Goal: Task Accomplishment & Management: Use online tool/utility

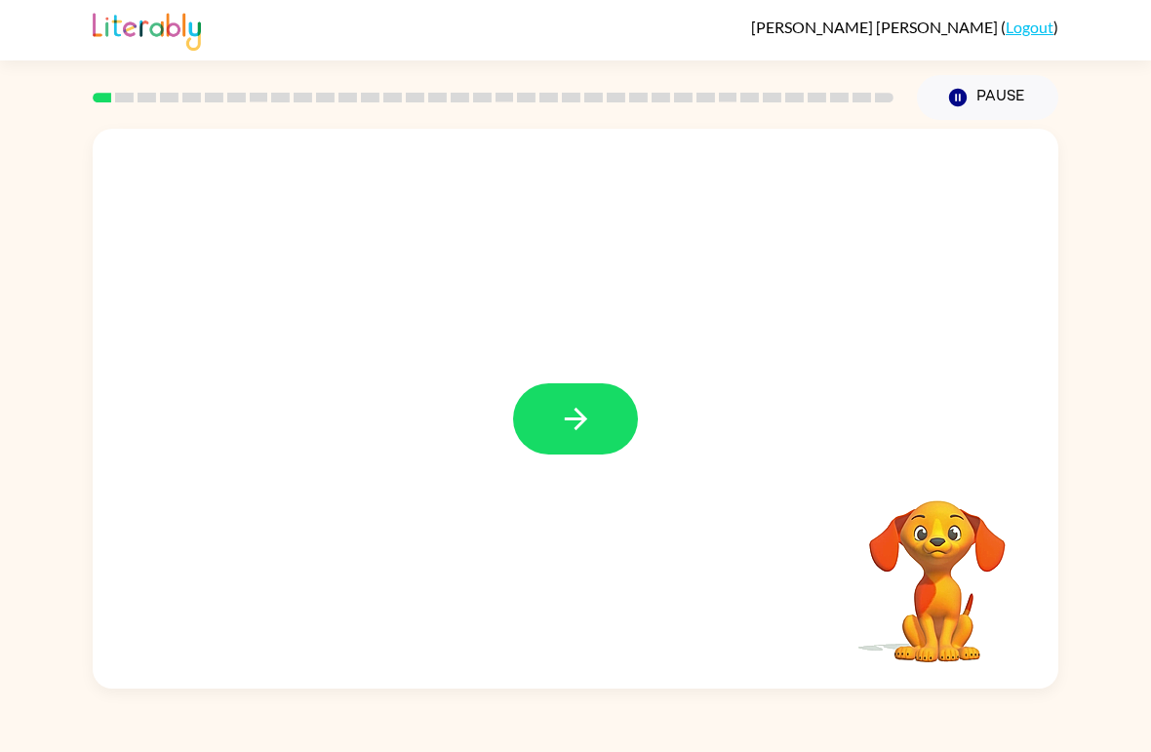
click at [568, 398] on button "button" at bounding box center [575, 418] width 125 height 71
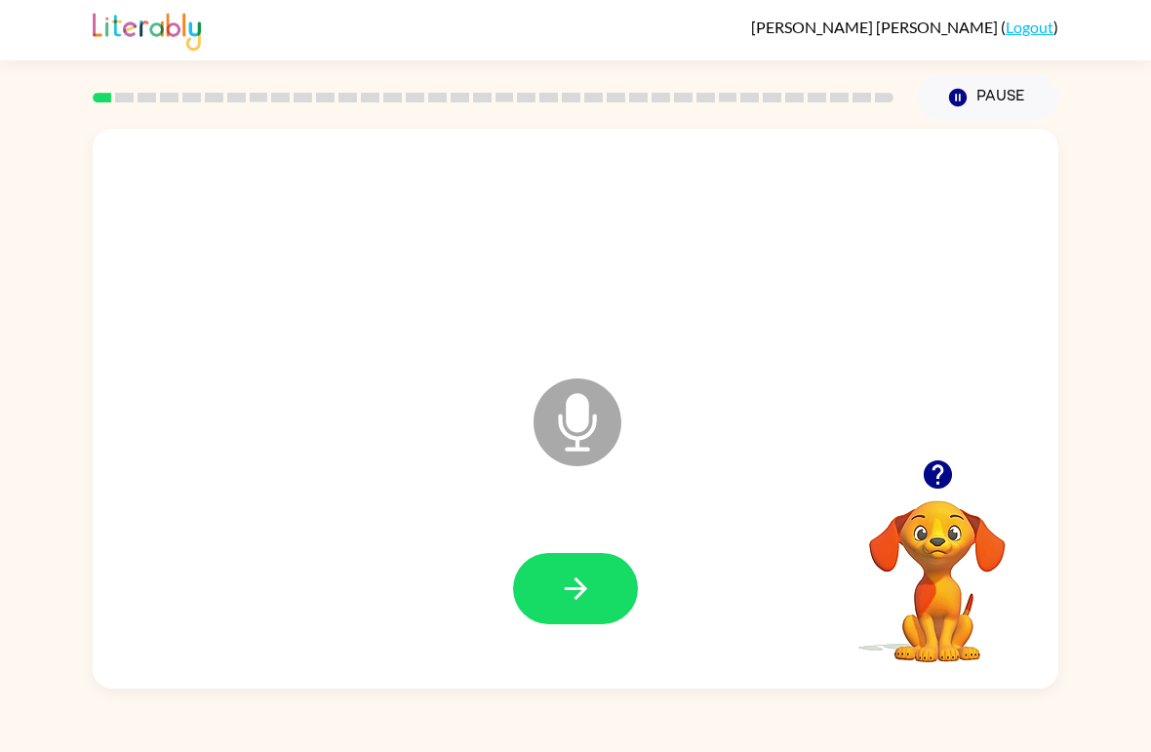
click at [562, 410] on icon at bounding box center [578, 423] width 88 height 88
click at [563, 571] on button "button" at bounding box center [575, 588] width 125 height 71
click at [584, 417] on icon "Microphone The Microphone is here when it is your turn to talk" at bounding box center [675, 447] width 293 height 146
click at [581, 585] on icon "button" at bounding box center [575, 589] width 22 height 22
click at [571, 419] on icon "Microphone The Microphone is here when it is your turn to talk" at bounding box center [675, 447] width 293 height 146
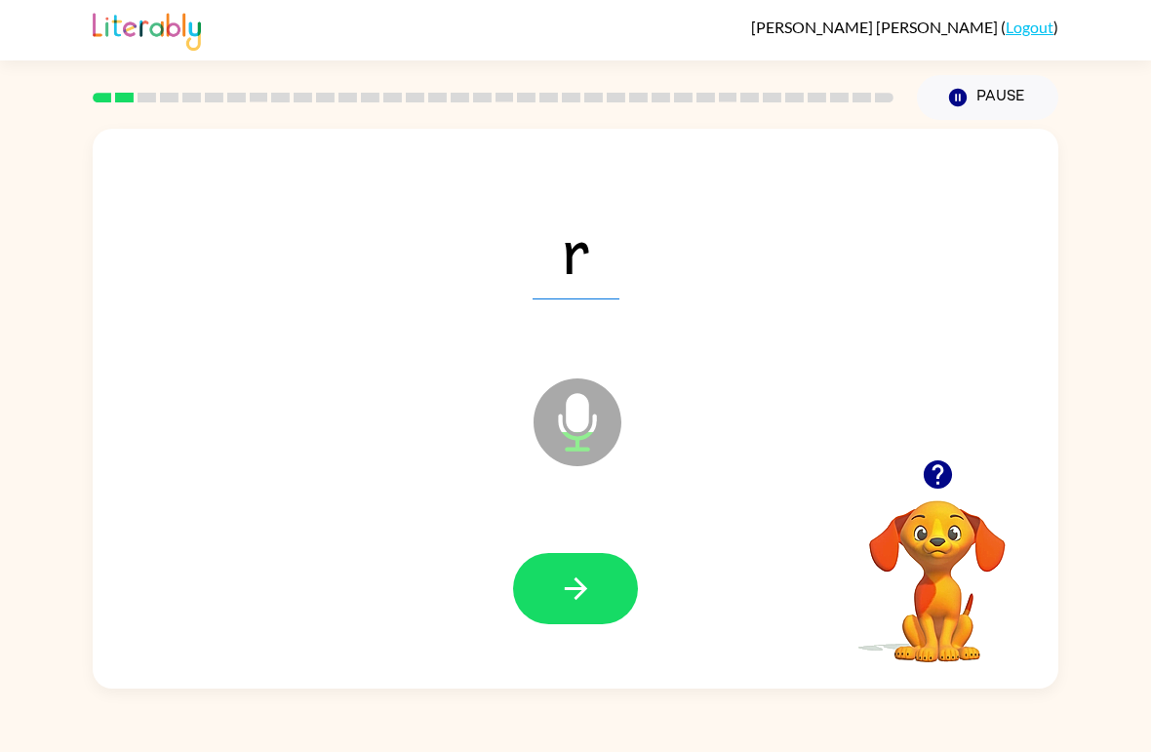
click at [581, 576] on icon "button" at bounding box center [576, 589] width 34 height 34
click at [581, 575] on icon "button" at bounding box center [576, 589] width 34 height 34
click at [547, 581] on button "button" at bounding box center [575, 588] width 125 height 71
click at [566, 585] on icon "button" at bounding box center [576, 589] width 34 height 34
click at [578, 569] on button "button" at bounding box center [575, 588] width 125 height 71
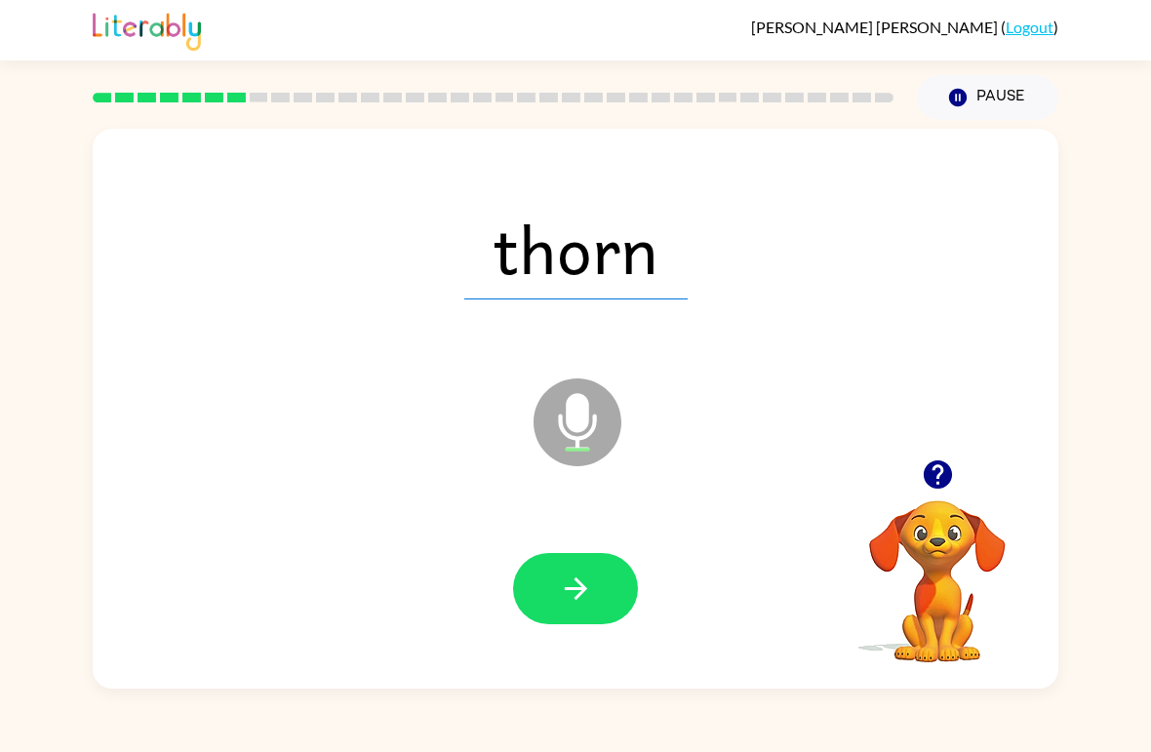
click at [559, 581] on icon "button" at bounding box center [576, 589] width 34 height 34
click at [595, 574] on button "button" at bounding box center [575, 588] width 125 height 71
click at [590, 572] on button "button" at bounding box center [575, 588] width 125 height 71
click at [600, 575] on button "button" at bounding box center [575, 588] width 125 height 71
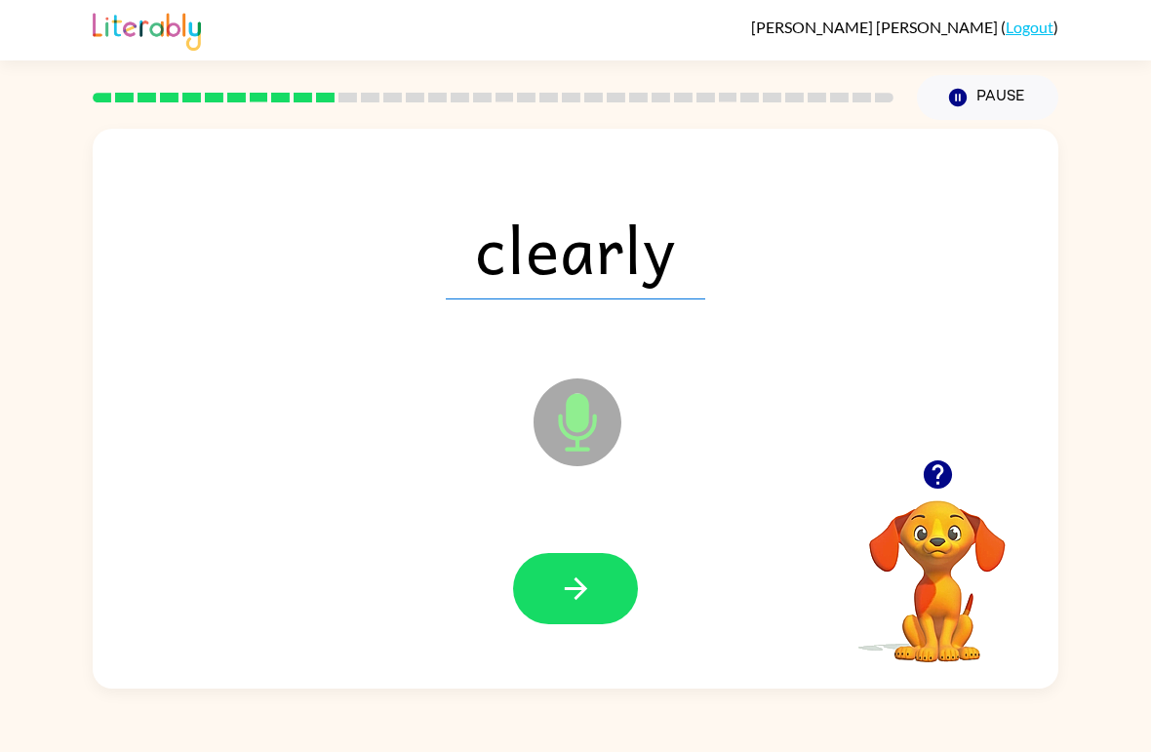
click at [607, 571] on button "button" at bounding box center [575, 588] width 125 height 71
click at [592, 564] on button "button" at bounding box center [575, 588] width 125 height 71
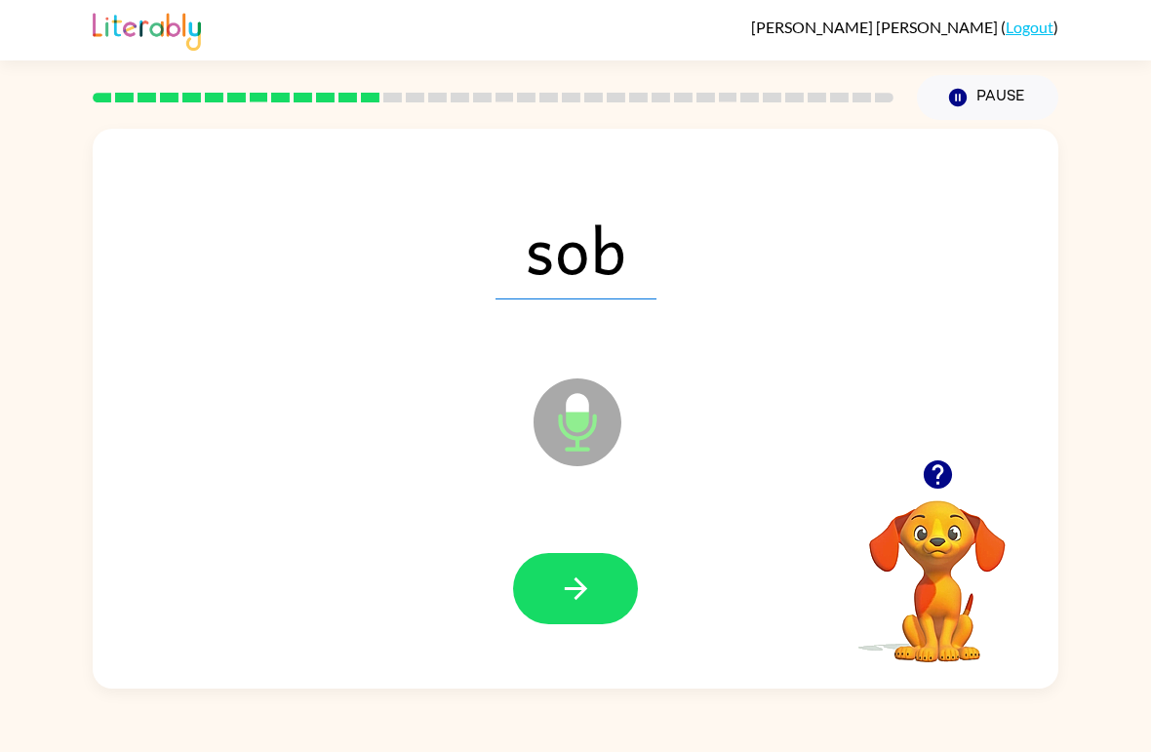
click at [593, 578] on button "button" at bounding box center [575, 588] width 125 height 71
click at [592, 571] on button "button" at bounding box center [575, 588] width 125 height 71
click at [597, 576] on button "button" at bounding box center [575, 588] width 125 height 71
click at [607, 581] on button "button" at bounding box center [575, 588] width 125 height 71
click at [600, 585] on button "button" at bounding box center [575, 588] width 125 height 71
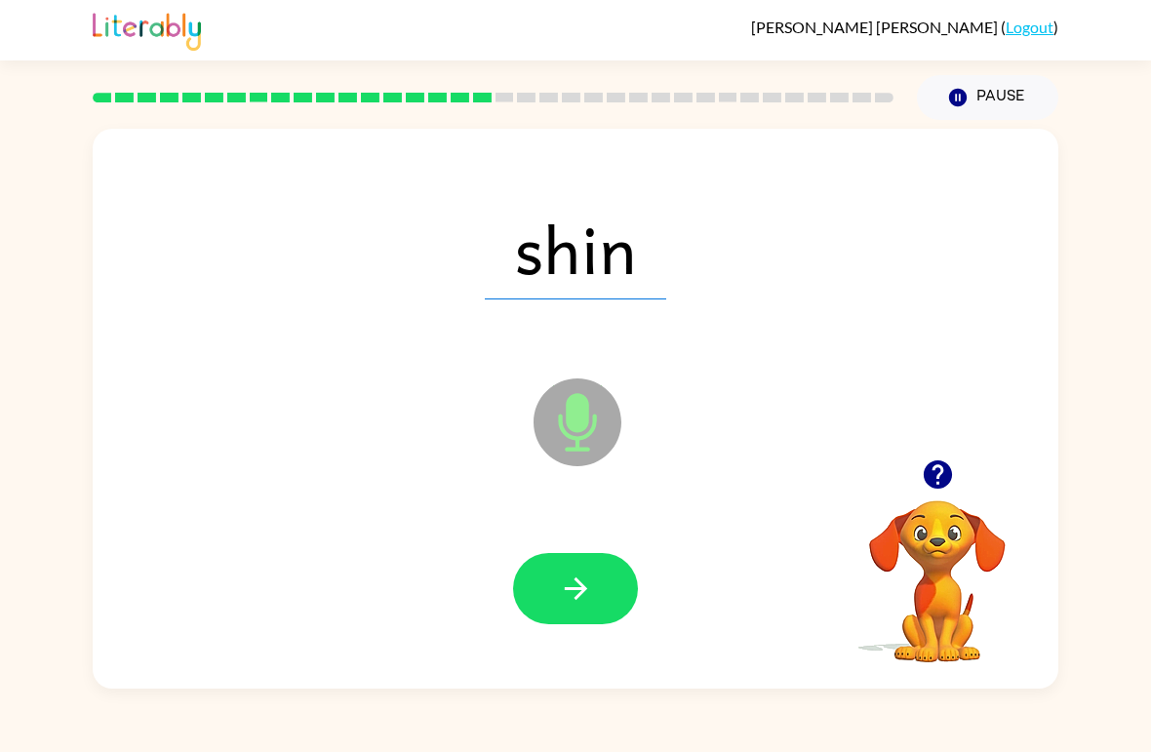
click at [595, 585] on button "button" at bounding box center [575, 588] width 125 height 71
click at [602, 569] on button "button" at bounding box center [575, 588] width 125 height 71
click at [606, 577] on button "button" at bounding box center [575, 588] width 125 height 71
click at [597, 580] on button "button" at bounding box center [575, 588] width 125 height 71
click at [592, 585] on icon "button" at bounding box center [576, 589] width 34 height 34
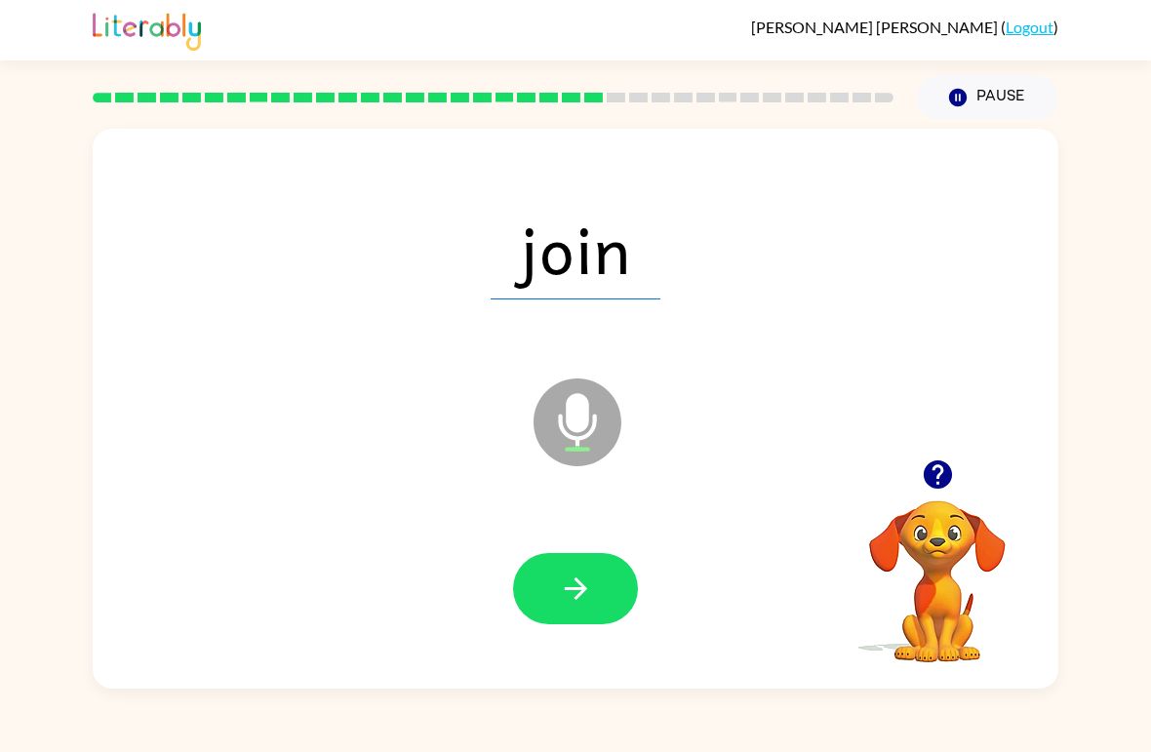
click at [584, 591] on icon "button" at bounding box center [575, 589] width 22 height 22
click at [581, 581] on icon "button" at bounding box center [576, 589] width 34 height 34
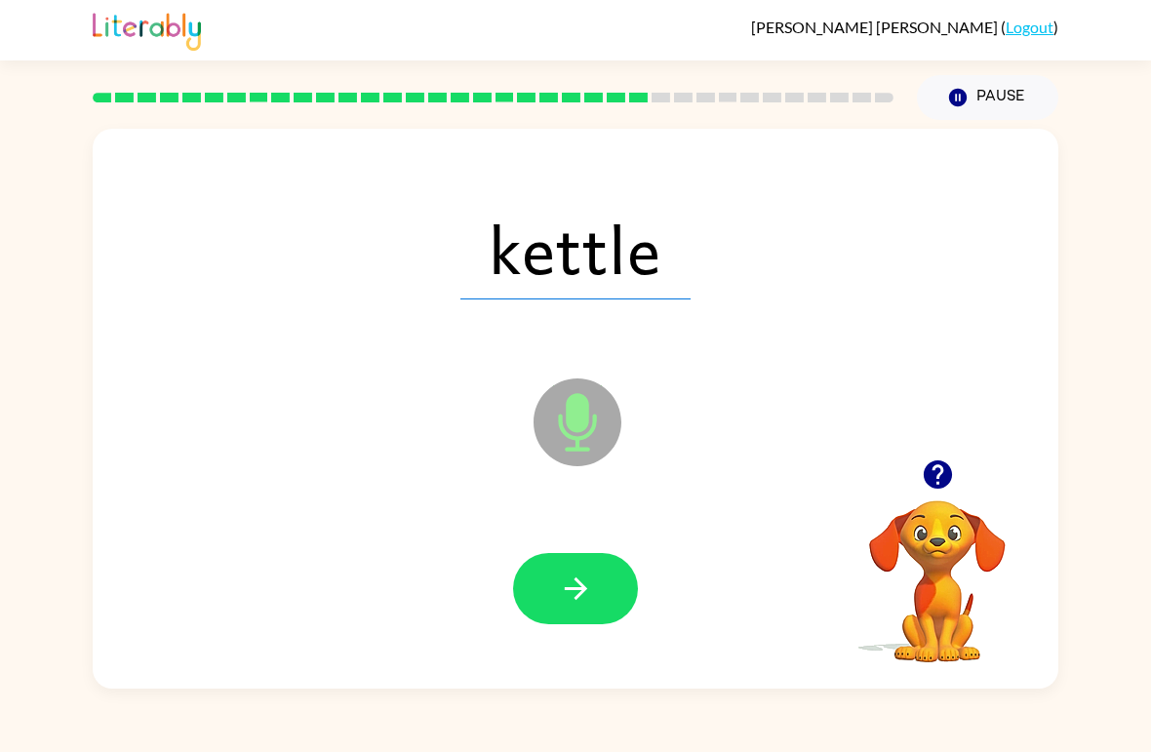
click at [588, 588] on icon "button" at bounding box center [576, 589] width 34 height 34
click at [577, 579] on icon "button" at bounding box center [576, 589] width 34 height 34
click at [585, 580] on icon "button" at bounding box center [576, 589] width 34 height 34
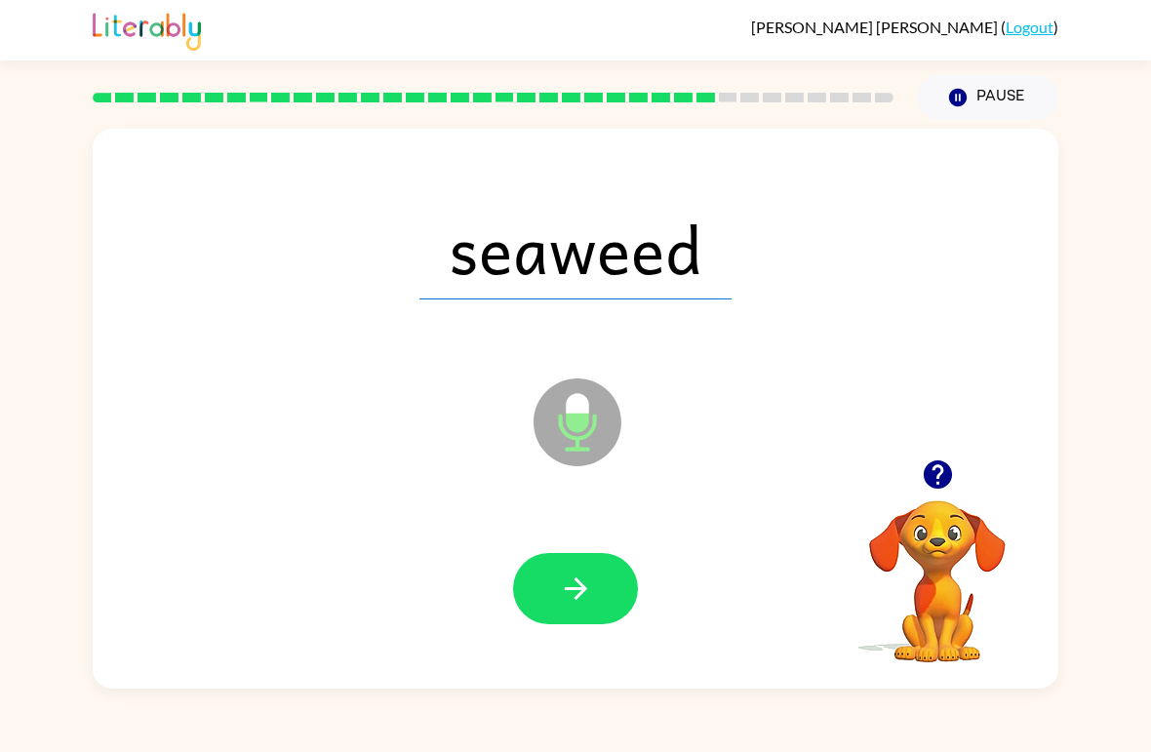
click at [581, 581] on icon "button" at bounding box center [576, 589] width 34 height 34
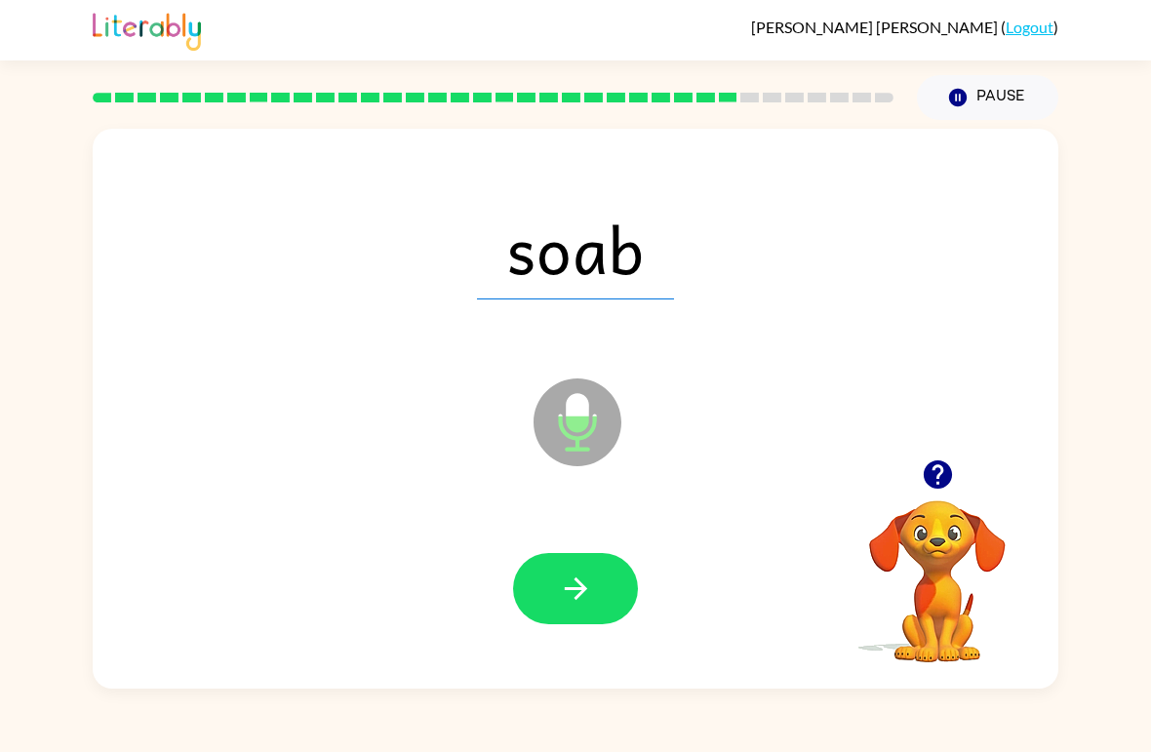
click at [564, 581] on icon "button" at bounding box center [576, 589] width 34 height 34
click at [559, 583] on icon "button" at bounding box center [576, 589] width 34 height 34
click at [572, 573] on icon "button" at bounding box center [576, 589] width 34 height 34
click at [568, 585] on icon "button" at bounding box center [576, 589] width 34 height 34
click at [574, 573] on icon "button" at bounding box center [576, 589] width 34 height 34
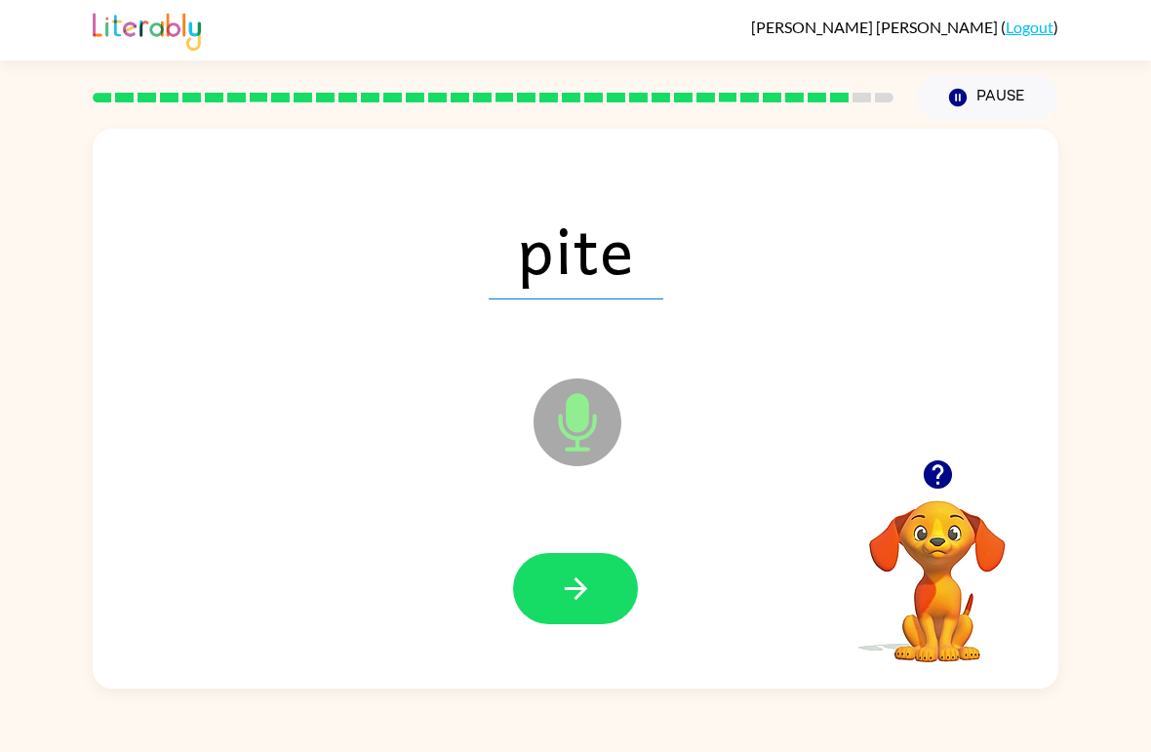
click at [580, 581] on icon "button" at bounding box center [576, 589] width 34 height 34
click at [579, 583] on icon "button" at bounding box center [575, 589] width 22 height 22
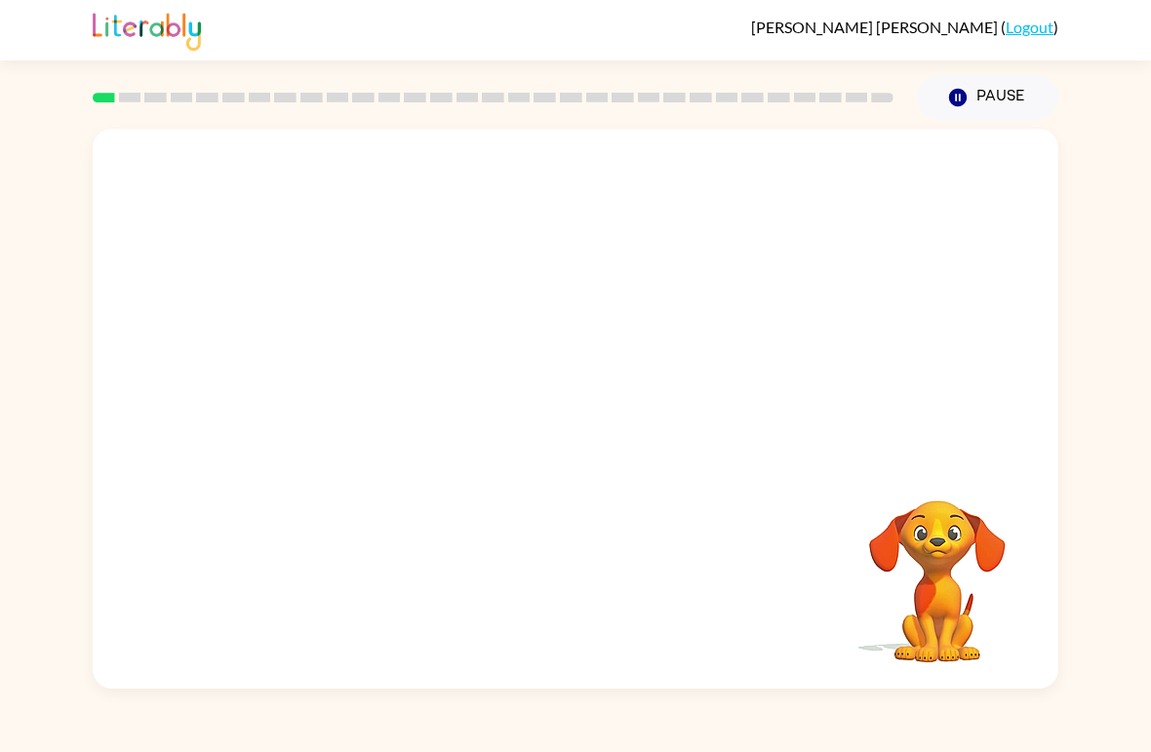
click at [517, 300] on video "Your browser must support playing .mp4 files to use Literably. Please try using…" at bounding box center [576, 294] width 966 height 331
click at [581, 421] on icon "button" at bounding box center [575, 419] width 22 height 22
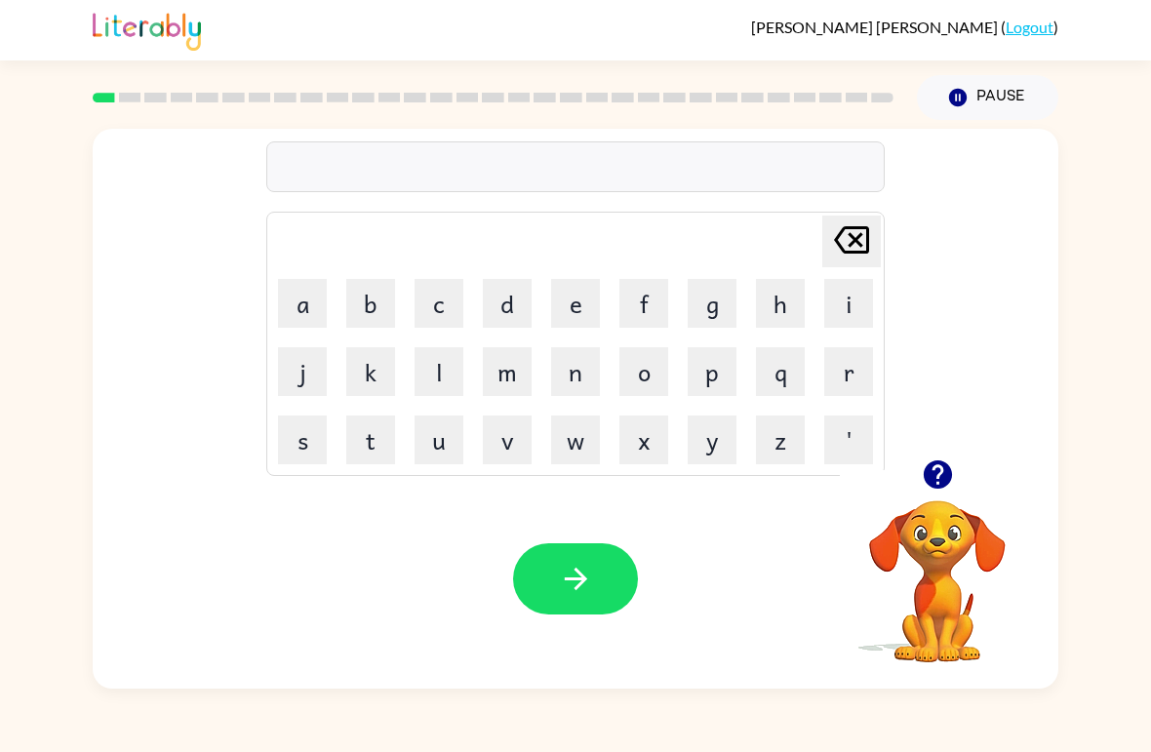
click at [944, 467] on icon "button" at bounding box center [937, 475] width 28 height 28
click at [844, 378] on button "r" at bounding box center [848, 371] width 49 height 49
click at [443, 448] on button "u" at bounding box center [439, 440] width 49 height 49
click at [360, 279] on button "b" at bounding box center [370, 303] width 49 height 49
click at [569, 580] on icon "button" at bounding box center [575, 579] width 22 height 22
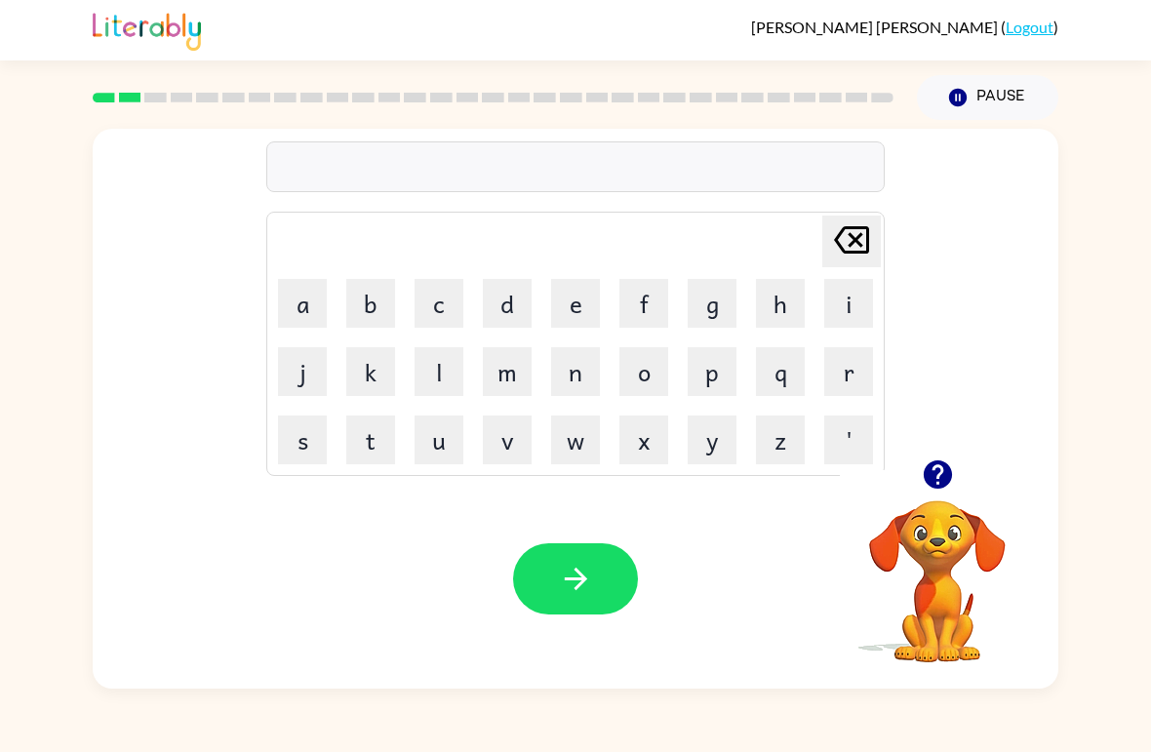
click at [502, 360] on button "m" at bounding box center [507, 371] width 49 height 49
click at [635, 375] on button "o" at bounding box center [644, 371] width 49 height 49
click at [433, 435] on button "u" at bounding box center [439, 440] width 49 height 49
click at [364, 445] on button "t" at bounding box center [370, 440] width 49 height 49
click at [788, 292] on button "h" at bounding box center [780, 303] width 49 height 49
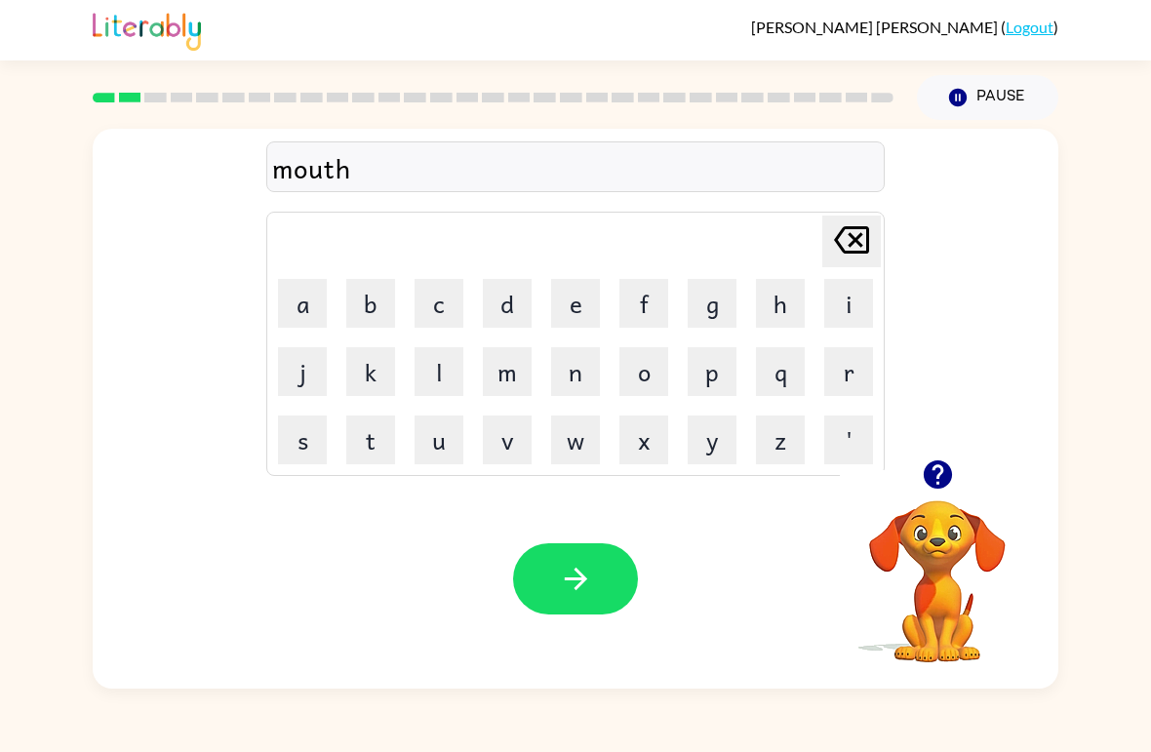
click at [573, 581] on icon "button" at bounding box center [575, 579] width 22 height 22
click at [504, 298] on button "d" at bounding box center [507, 303] width 49 height 49
click at [577, 294] on button "e" at bounding box center [575, 303] width 49 height 49
click at [581, 374] on button "n" at bounding box center [575, 371] width 49 height 49
click at [580, 588] on icon "button" at bounding box center [576, 579] width 34 height 34
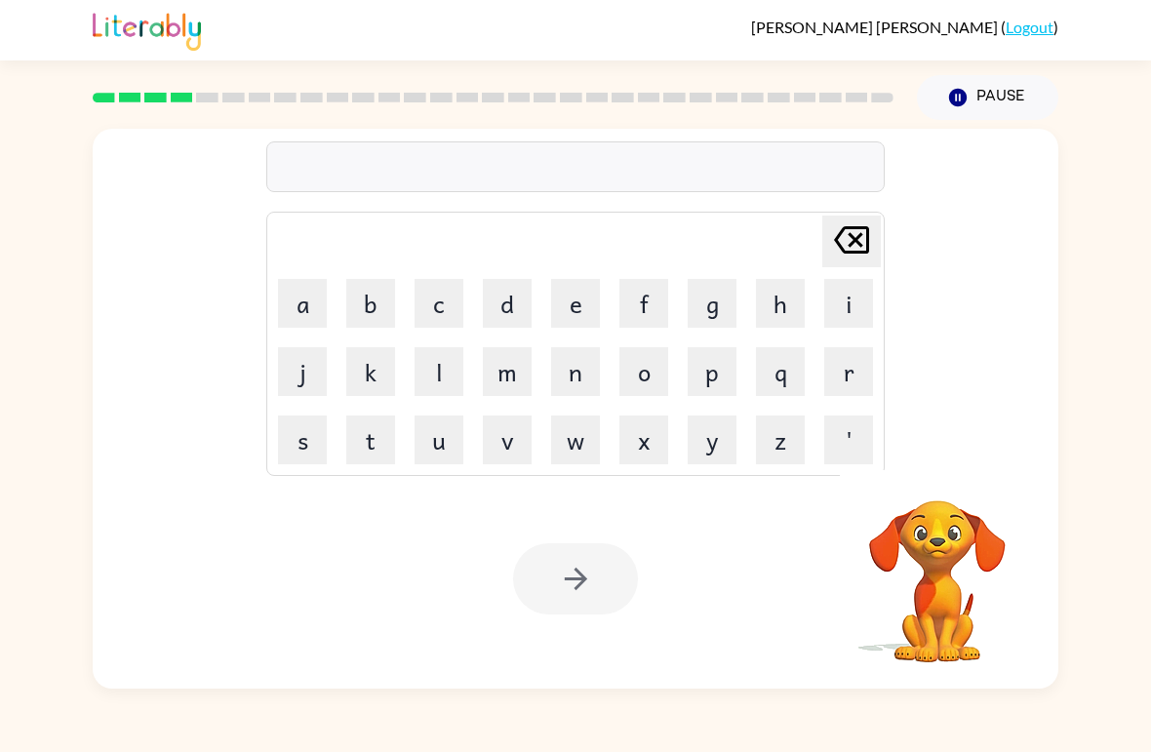
click at [299, 432] on button "s" at bounding box center [302, 440] width 49 height 49
click at [715, 363] on button "p" at bounding box center [712, 371] width 49 height 49
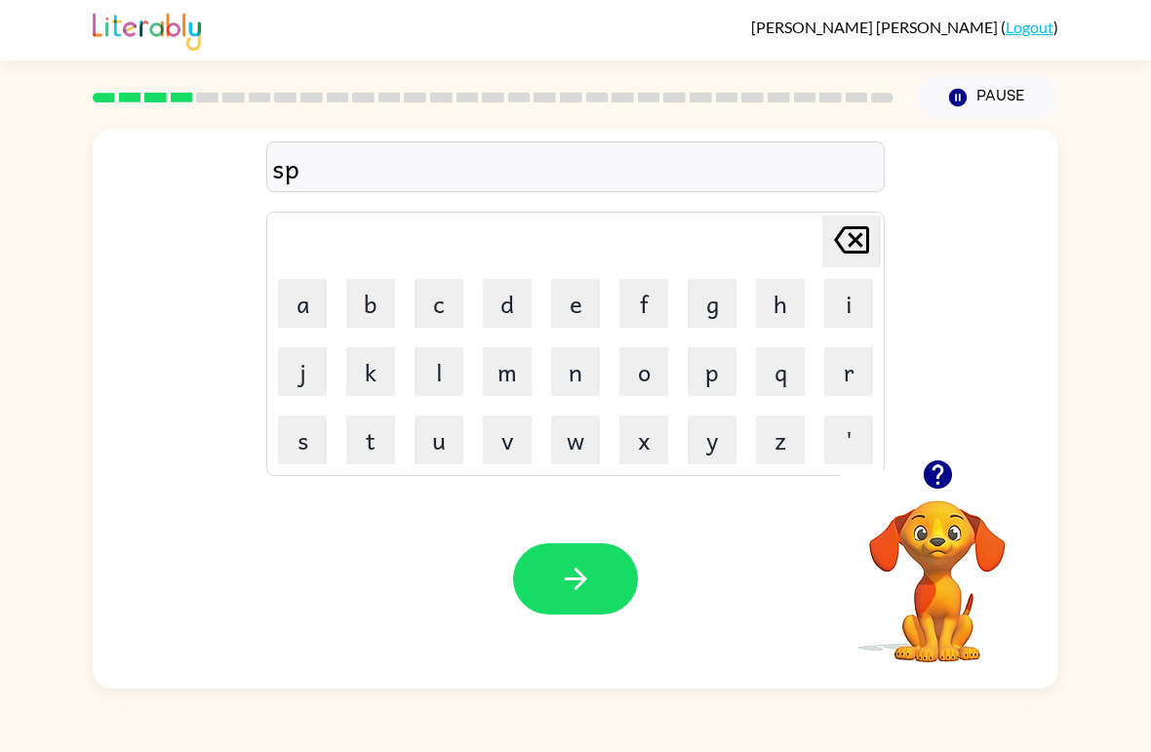
click at [645, 370] on button "o" at bounding box center [644, 371] width 49 height 49
click at [382, 438] on button "t" at bounding box center [370, 440] width 49 height 49
click at [578, 569] on icon "button" at bounding box center [576, 579] width 34 height 34
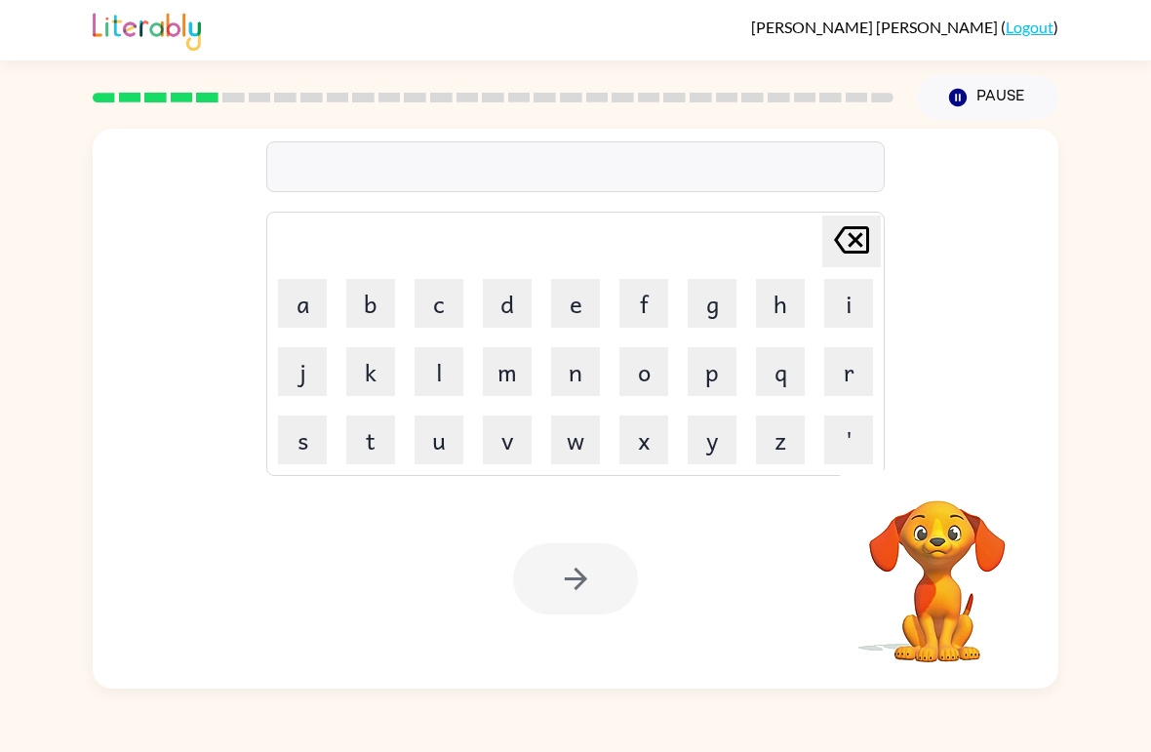
click at [311, 438] on button "s" at bounding box center [302, 440] width 49 height 49
click at [569, 436] on button "w" at bounding box center [575, 440] width 49 height 49
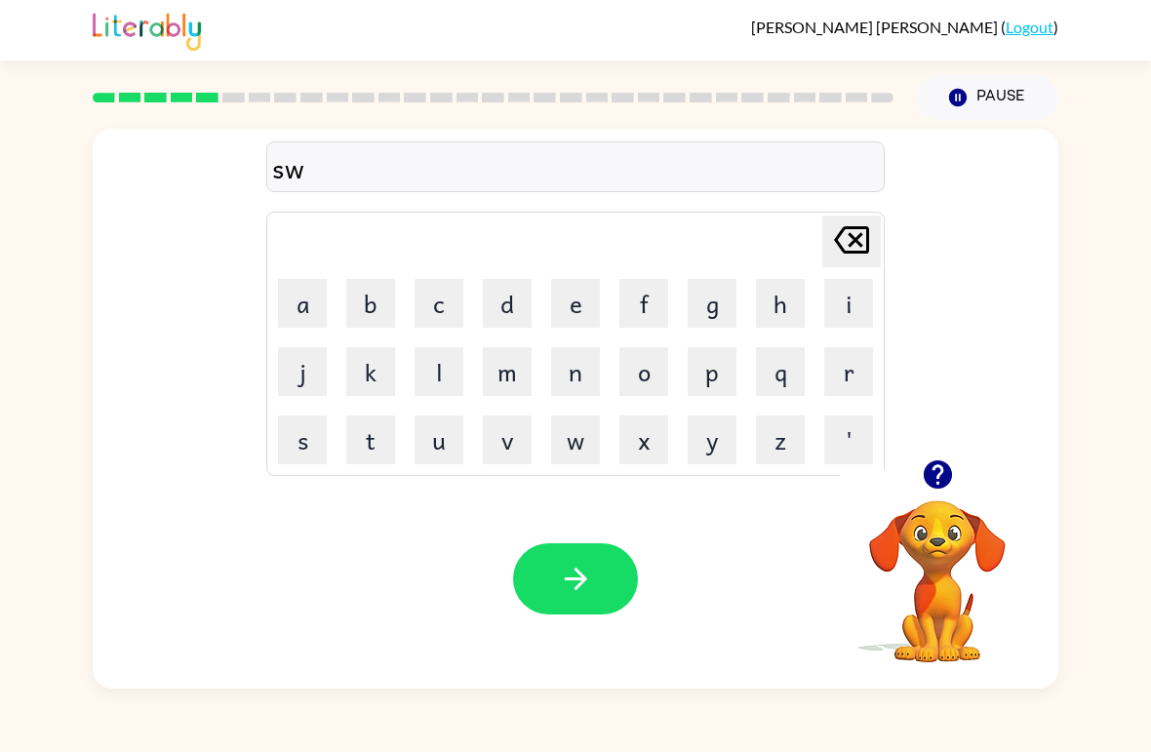
click at [573, 296] on button "e" at bounding box center [575, 303] width 49 height 49
click at [715, 367] on button "p" at bounding box center [712, 371] width 49 height 49
click at [383, 441] on button "t" at bounding box center [370, 440] width 49 height 49
click at [556, 564] on button "button" at bounding box center [575, 578] width 125 height 71
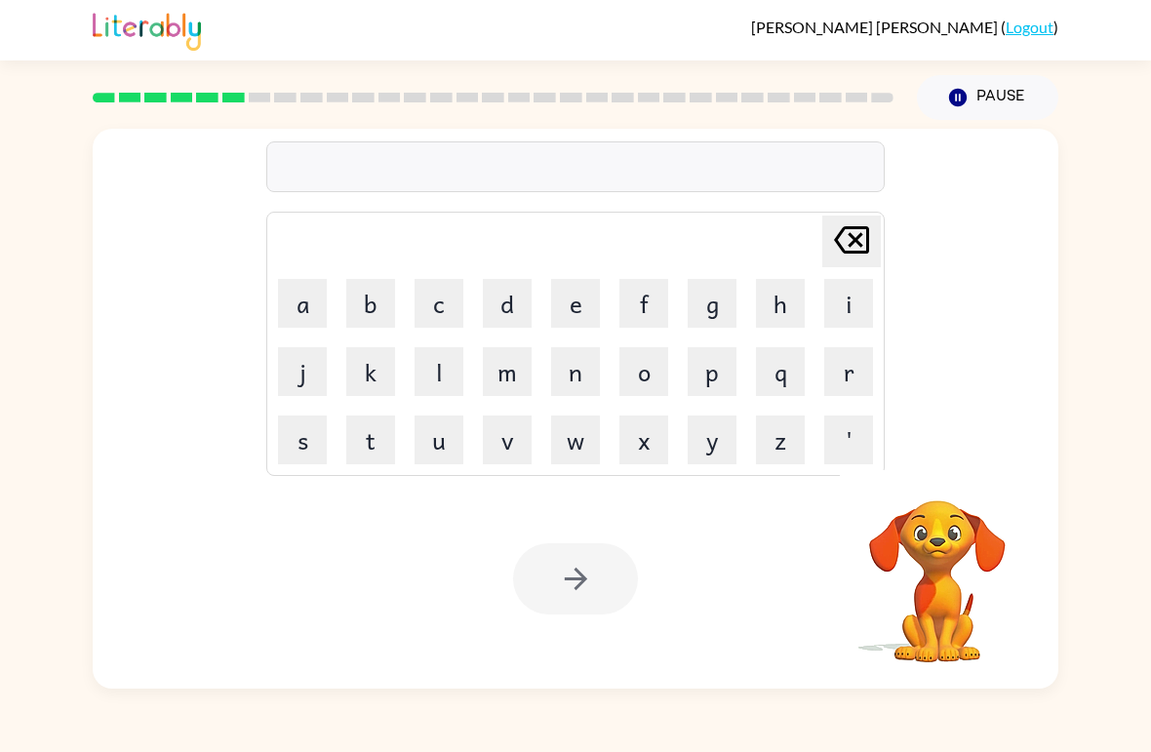
click at [715, 364] on button "p" at bounding box center [712, 371] width 49 height 49
click at [853, 298] on button "i" at bounding box center [848, 303] width 49 height 49
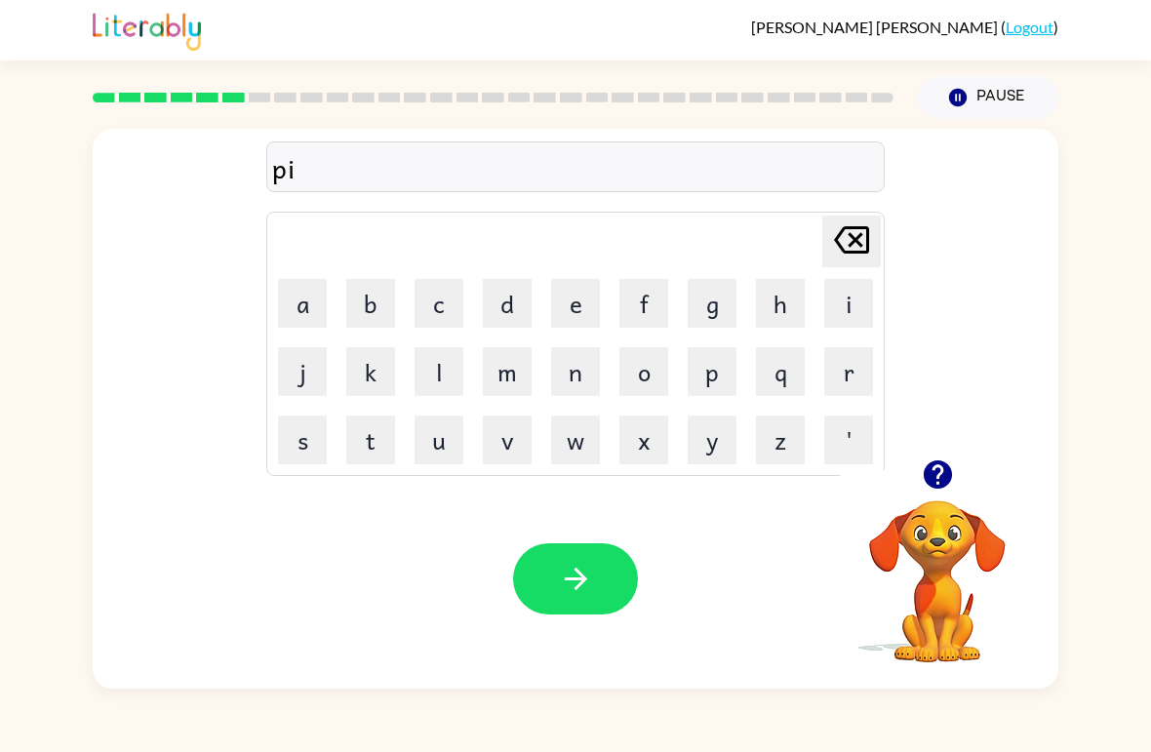
click at [590, 295] on button "e" at bounding box center [575, 303] width 49 height 49
click at [577, 573] on icon "button" at bounding box center [575, 579] width 22 height 22
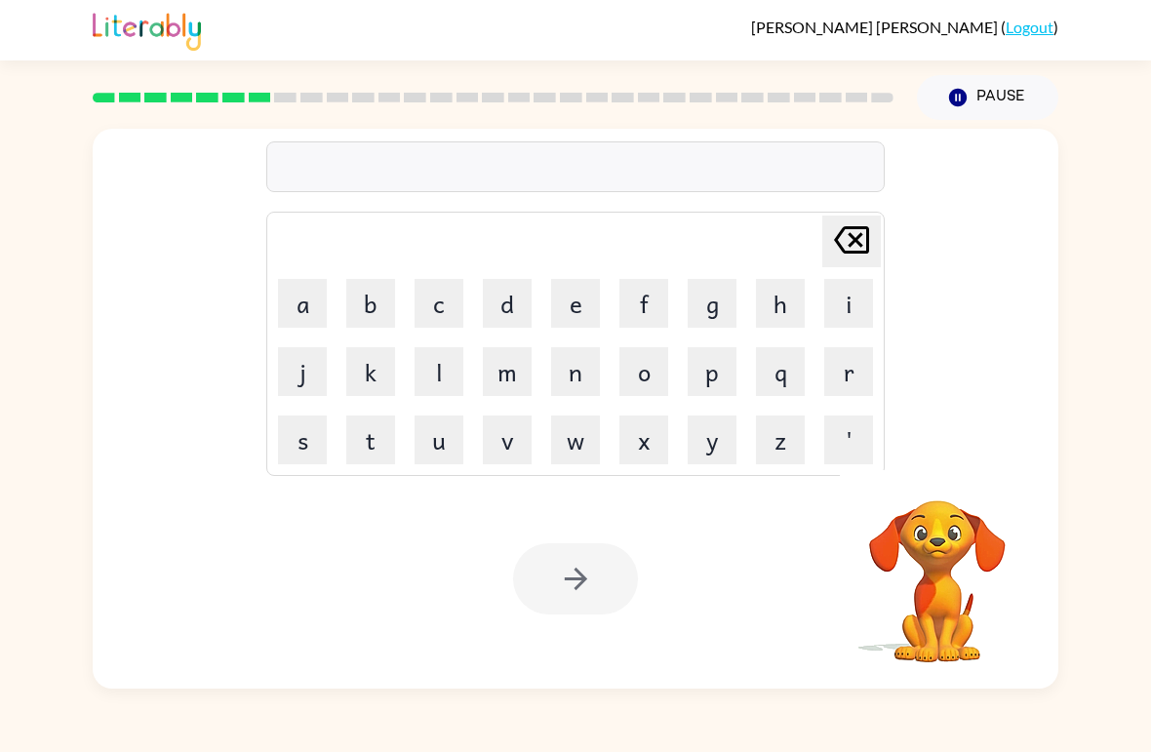
click at [447, 301] on button "c" at bounding box center [439, 303] width 49 height 49
click at [298, 289] on button "a" at bounding box center [302, 303] width 49 height 49
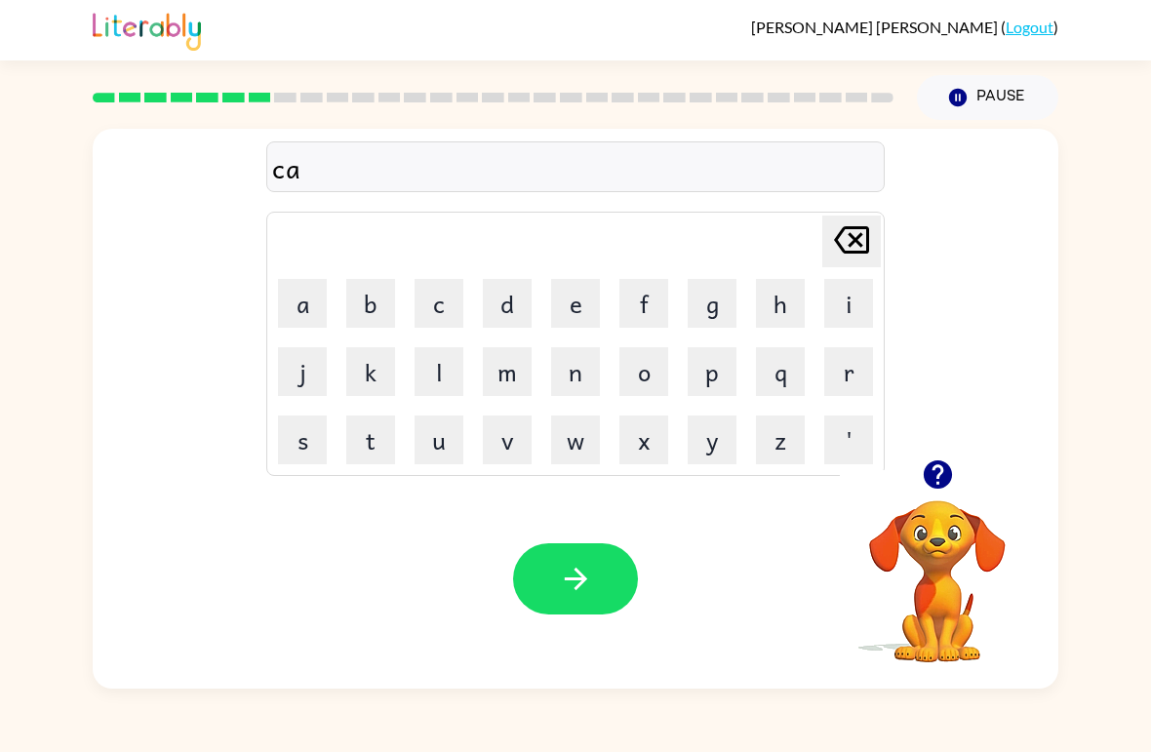
click at [591, 375] on button "n" at bounding box center [575, 371] width 49 height 49
click at [507, 284] on button "d" at bounding box center [507, 303] width 49 height 49
click at [445, 361] on button "l" at bounding box center [439, 371] width 49 height 49
click at [596, 297] on button "e" at bounding box center [575, 303] width 49 height 49
click at [856, 222] on icon "[PERSON_NAME] last character input" at bounding box center [851, 240] width 47 height 47
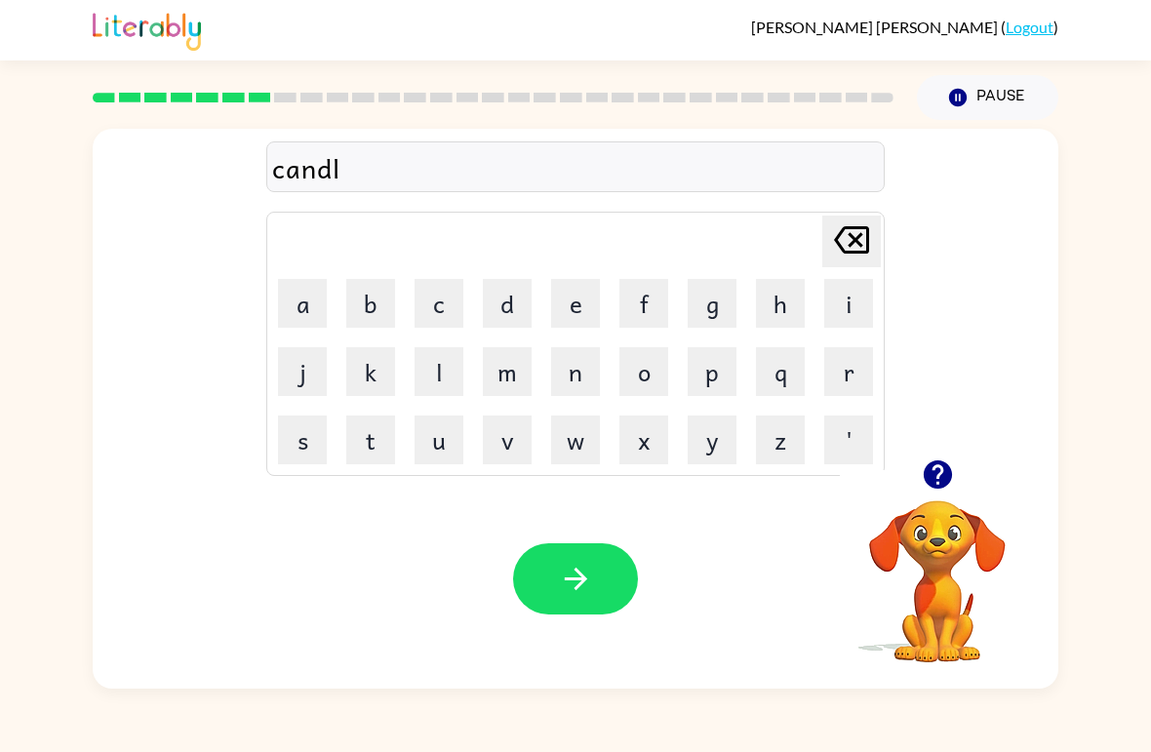
click at [856, 222] on icon "[PERSON_NAME] last character input" at bounding box center [851, 240] width 47 height 47
click at [437, 358] on button "l" at bounding box center [439, 371] width 49 height 49
click at [434, 361] on button "l" at bounding box center [439, 371] width 49 height 49
click at [570, 285] on button "e" at bounding box center [575, 303] width 49 height 49
click at [841, 219] on icon "[PERSON_NAME] last character input" at bounding box center [851, 240] width 47 height 47
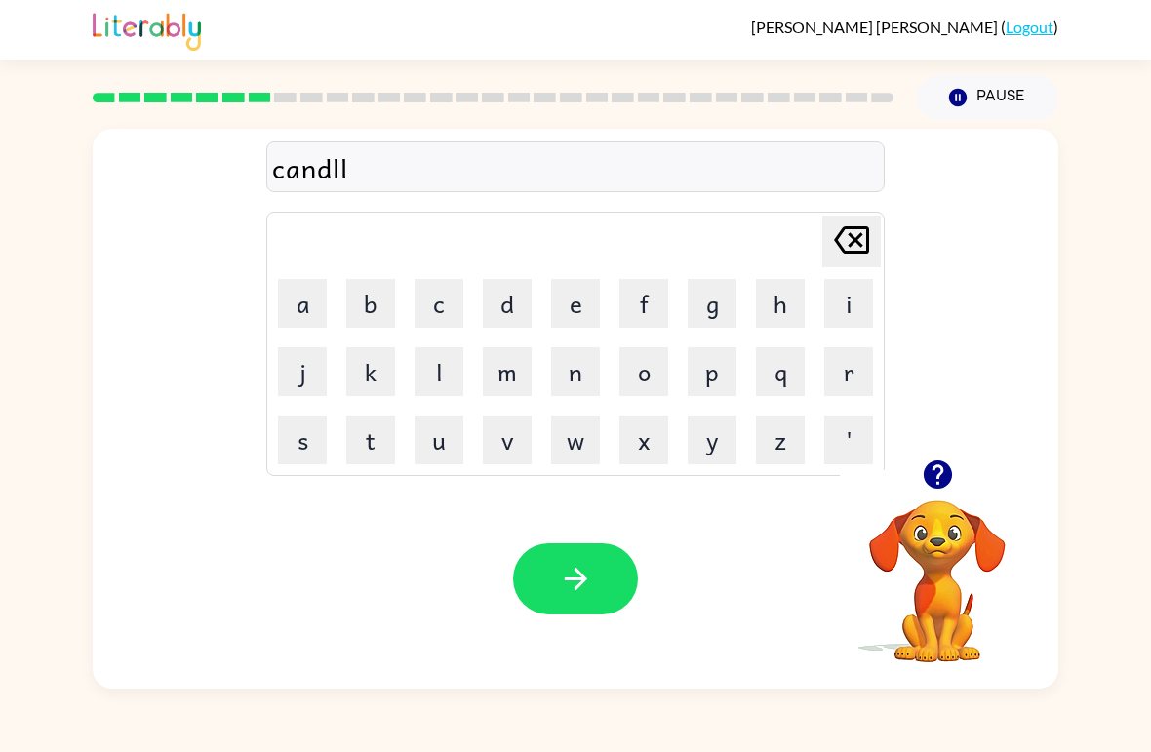
click at [848, 227] on icon at bounding box center [851, 239] width 35 height 27
click at [577, 291] on button "e" at bounding box center [575, 303] width 49 height 49
click at [554, 545] on button "button" at bounding box center [575, 578] width 125 height 71
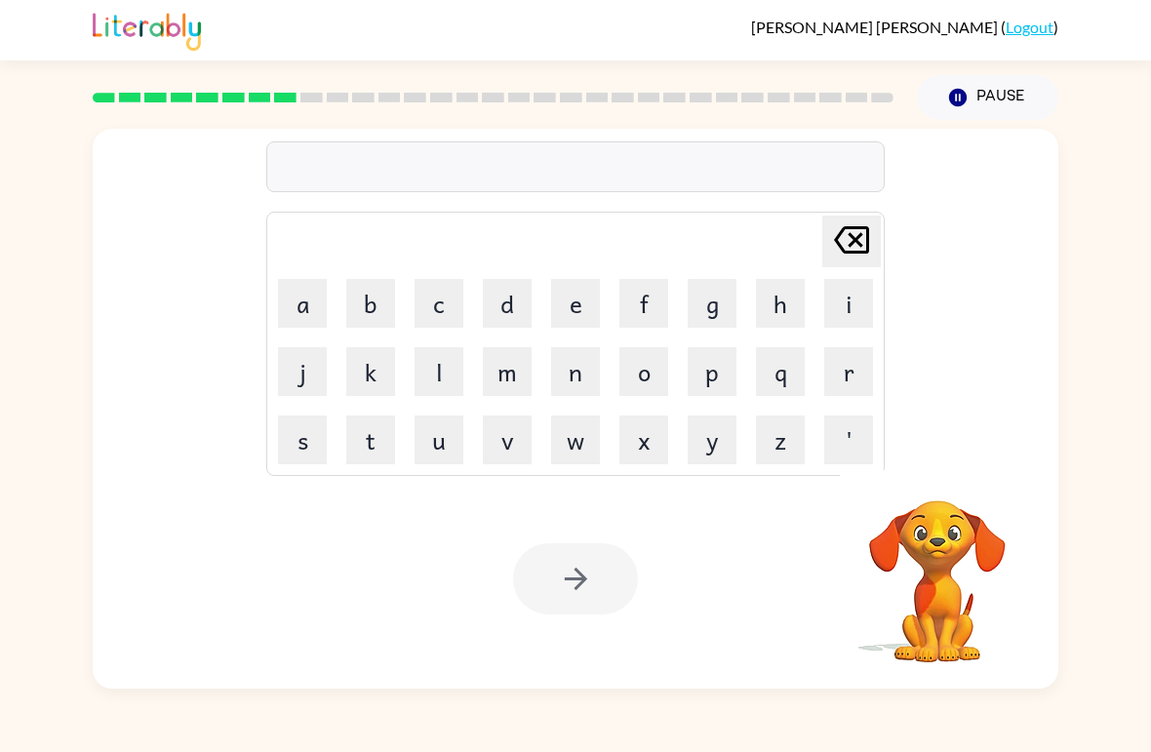
click at [371, 298] on button "b" at bounding box center [370, 303] width 49 height 49
click at [280, 300] on button "a" at bounding box center [302, 303] width 49 height 49
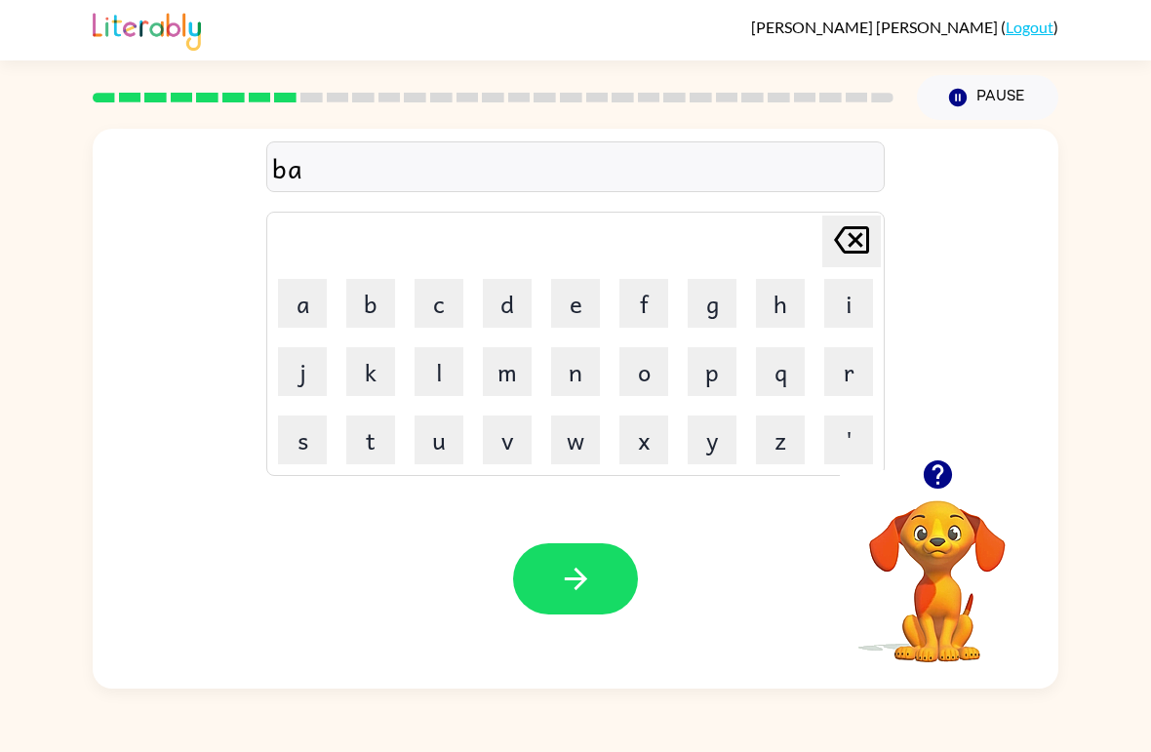
click at [367, 442] on button "t" at bounding box center [370, 440] width 49 height 49
click at [802, 287] on button "h" at bounding box center [780, 303] width 49 height 49
click at [847, 231] on icon "[PERSON_NAME] last character input" at bounding box center [851, 240] width 47 height 47
click at [781, 299] on button "h" at bounding box center [780, 303] width 49 height 49
click at [550, 574] on button "button" at bounding box center [575, 578] width 125 height 71
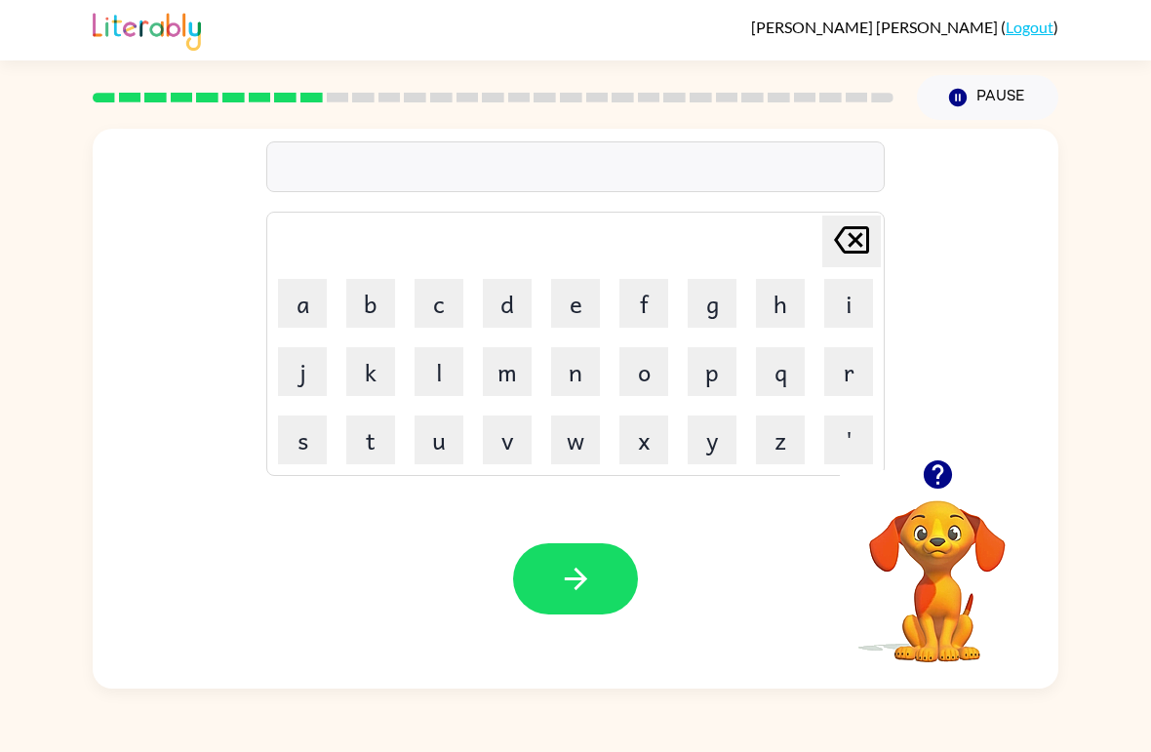
click at [427, 369] on button "l" at bounding box center [439, 371] width 49 height 49
click at [640, 372] on button "o" at bounding box center [644, 371] width 49 height 49
click at [577, 446] on button "w" at bounding box center [575, 440] width 49 height 49
click at [573, 367] on button "n" at bounding box center [575, 371] width 49 height 49
click at [843, 255] on icon "[PERSON_NAME] last character input" at bounding box center [851, 240] width 47 height 47
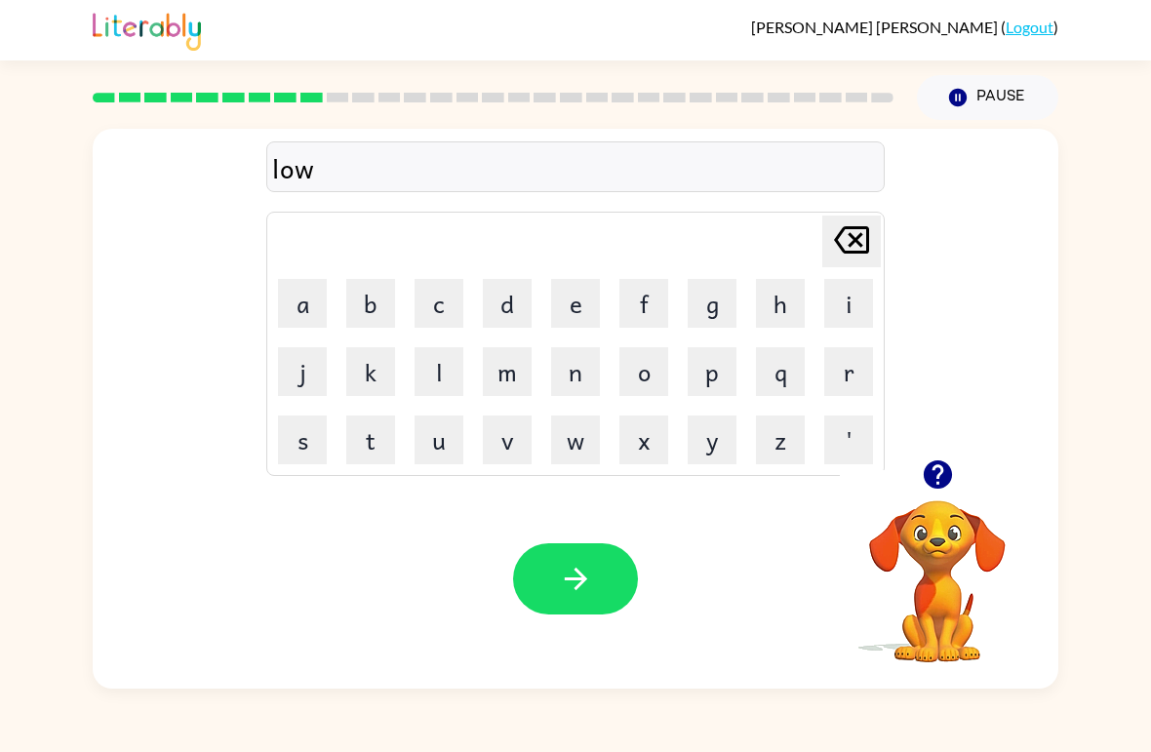
click at [843, 254] on icon "[PERSON_NAME] last character input" at bounding box center [851, 240] width 47 height 47
click at [837, 240] on icon at bounding box center [851, 239] width 35 height 27
click at [836, 240] on icon at bounding box center [851, 239] width 35 height 27
click at [434, 297] on button "c" at bounding box center [439, 303] width 49 height 49
click at [432, 380] on button "l" at bounding box center [439, 371] width 49 height 49
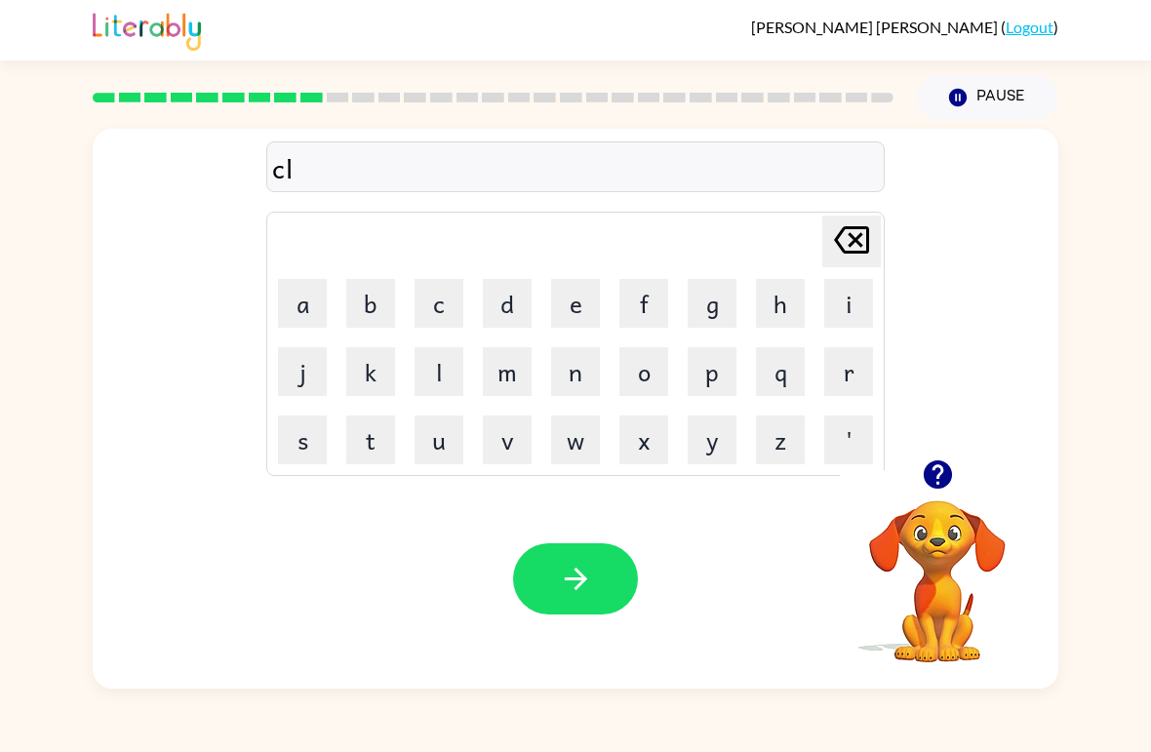
click at [647, 373] on button "o" at bounding box center [644, 371] width 49 height 49
click at [579, 444] on button "w" at bounding box center [575, 440] width 49 height 49
click at [581, 366] on button "n" at bounding box center [575, 371] width 49 height 49
click at [572, 571] on icon "button" at bounding box center [576, 579] width 34 height 34
click at [309, 435] on button "s" at bounding box center [302, 440] width 49 height 49
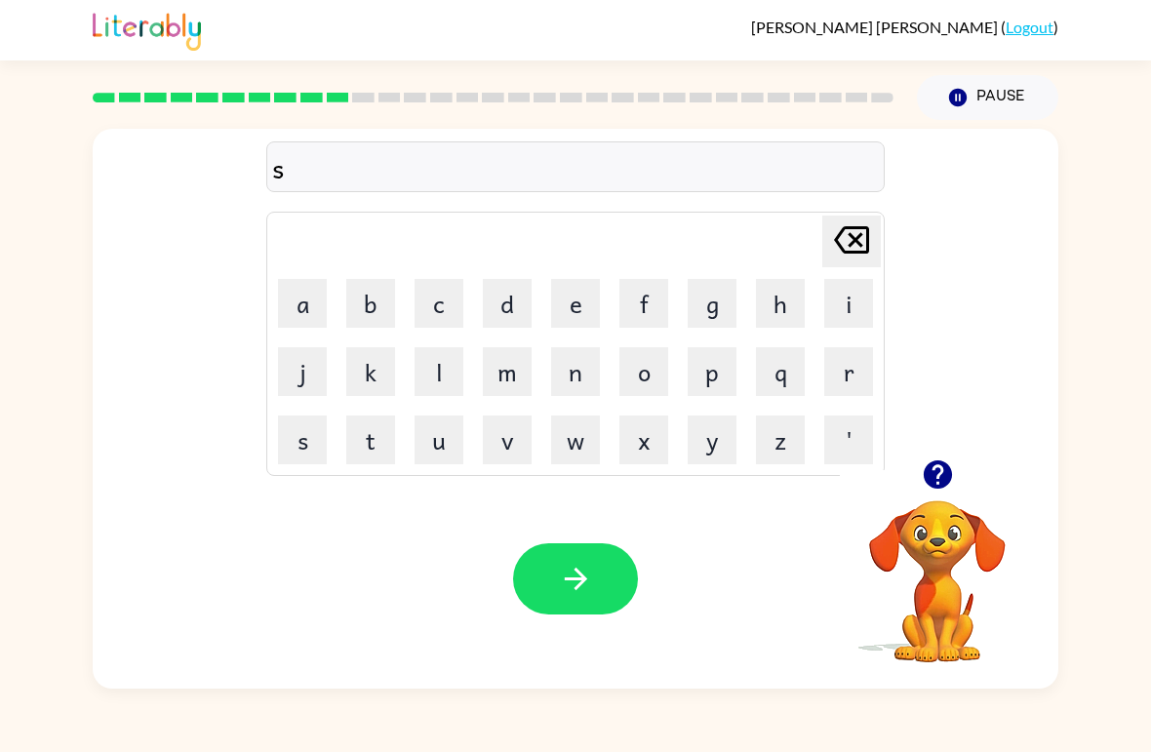
click at [781, 289] on button "h" at bounding box center [780, 303] width 49 height 49
click at [645, 368] on button "o" at bounding box center [644, 371] width 49 height 49
click at [440, 294] on button "c" at bounding box center [439, 303] width 49 height 49
click at [361, 369] on button "k" at bounding box center [370, 371] width 49 height 49
click at [578, 577] on icon "button" at bounding box center [576, 579] width 34 height 34
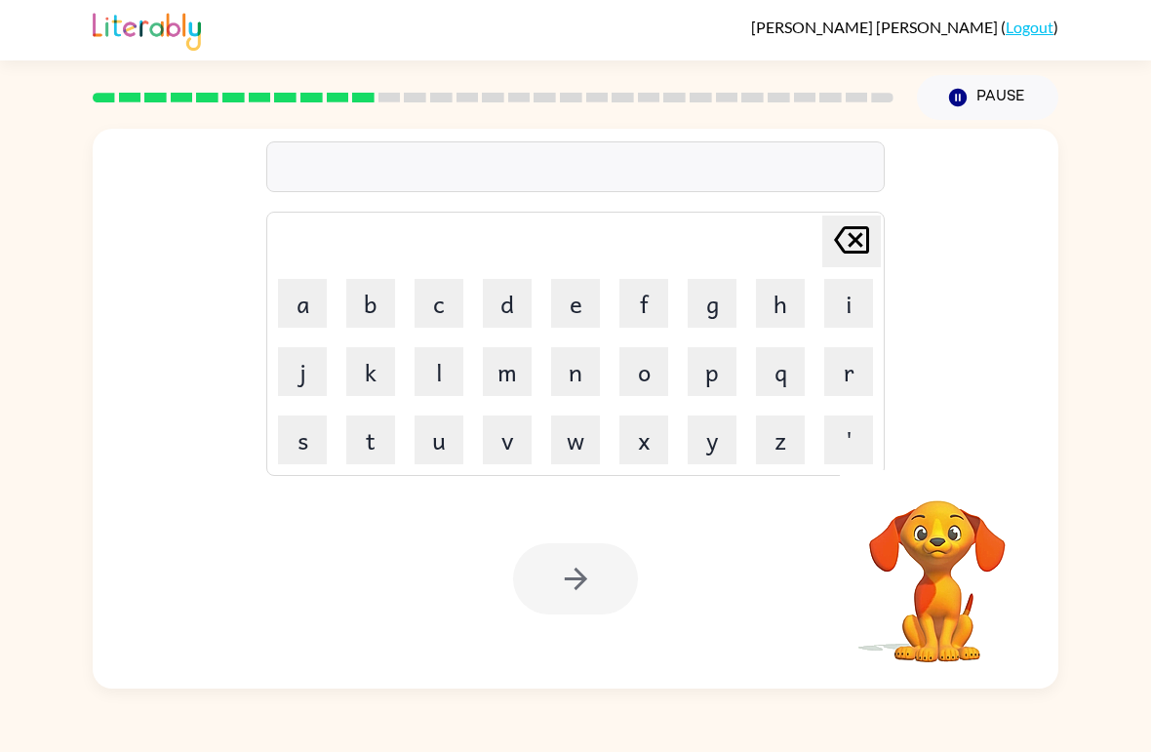
click at [713, 291] on button "g" at bounding box center [712, 303] width 49 height 49
click at [302, 287] on button "a" at bounding box center [302, 303] width 49 height 49
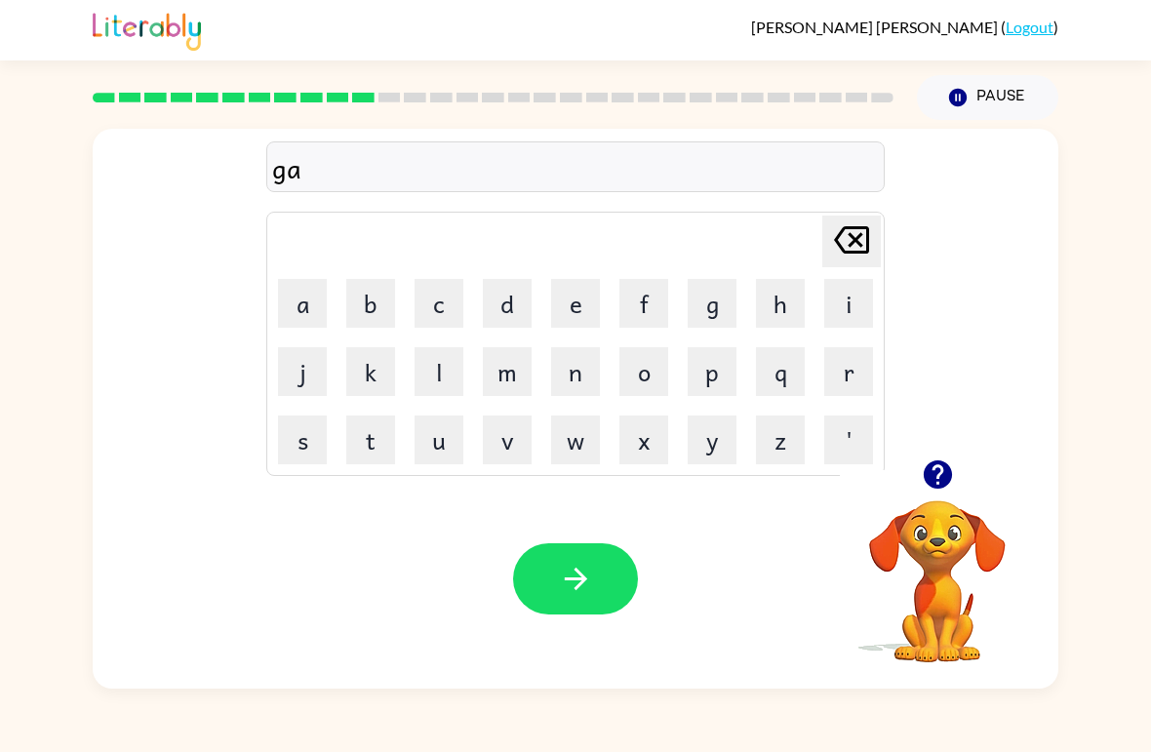
click at [306, 437] on button "s" at bounding box center [302, 440] width 49 height 49
click at [561, 301] on button "e" at bounding box center [575, 303] width 49 height 49
click at [582, 571] on icon "button" at bounding box center [576, 579] width 34 height 34
click at [586, 299] on button "e" at bounding box center [575, 303] width 49 height 49
click at [831, 219] on icon "[PERSON_NAME] last character input" at bounding box center [851, 240] width 47 height 47
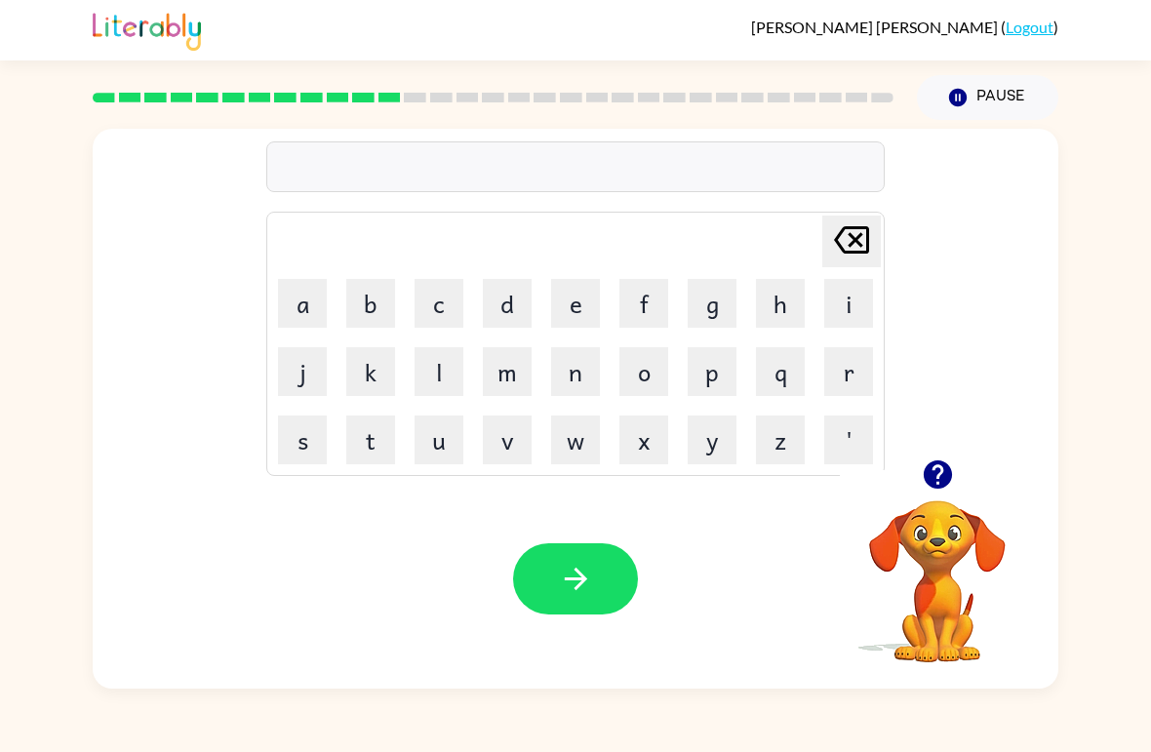
click at [838, 289] on button "i" at bounding box center [848, 303] width 49 height 49
click at [370, 369] on button "k" at bounding box center [370, 371] width 49 height 49
click at [427, 369] on button "l" at bounding box center [439, 371] width 49 height 49
click at [852, 222] on icon "[PERSON_NAME] last character input" at bounding box center [851, 240] width 47 height 47
click at [851, 221] on icon "[PERSON_NAME] last character input" at bounding box center [851, 240] width 47 height 47
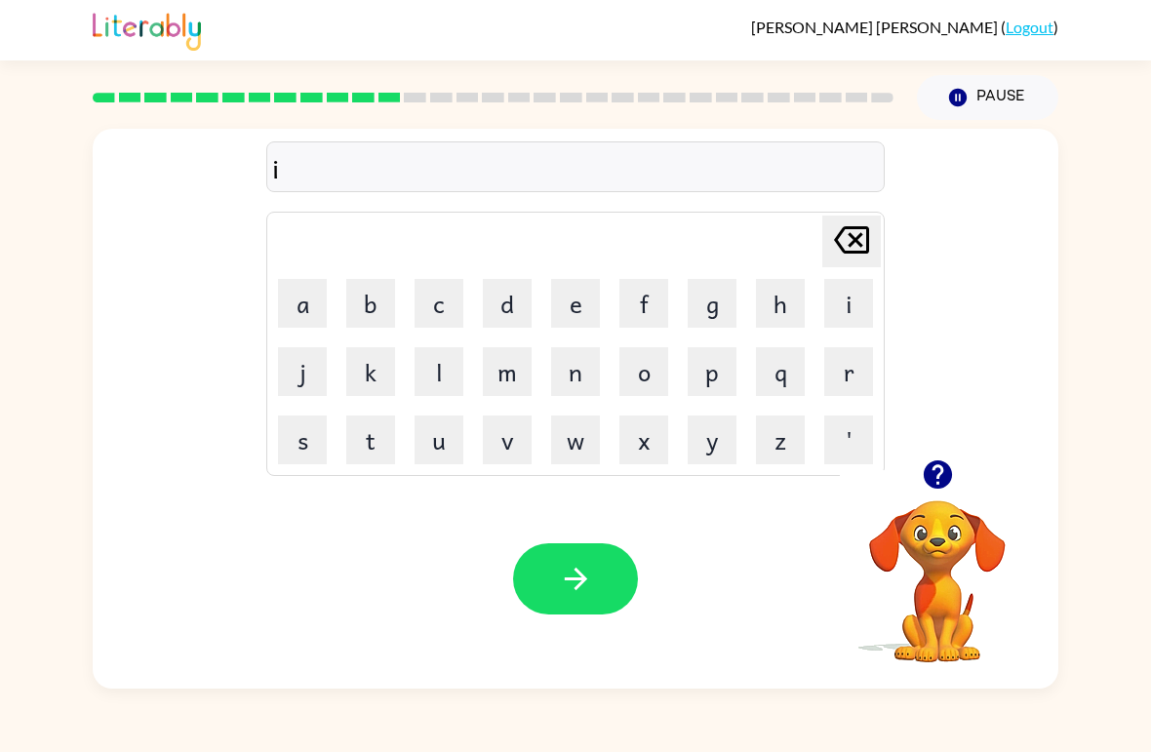
click at [639, 448] on button "x" at bounding box center [644, 440] width 49 height 49
click at [301, 451] on button "s" at bounding box center [302, 440] width 49 height 49
click at [705, 377] on button "p" at bounding box center [712, 371] width 49 height 49
click at [425, 375] on button "l" at bounding box center [439, 371] width 49 height 49
click at [649, 377] on button "o" at bounding box center [644, 371] width 49 height 49
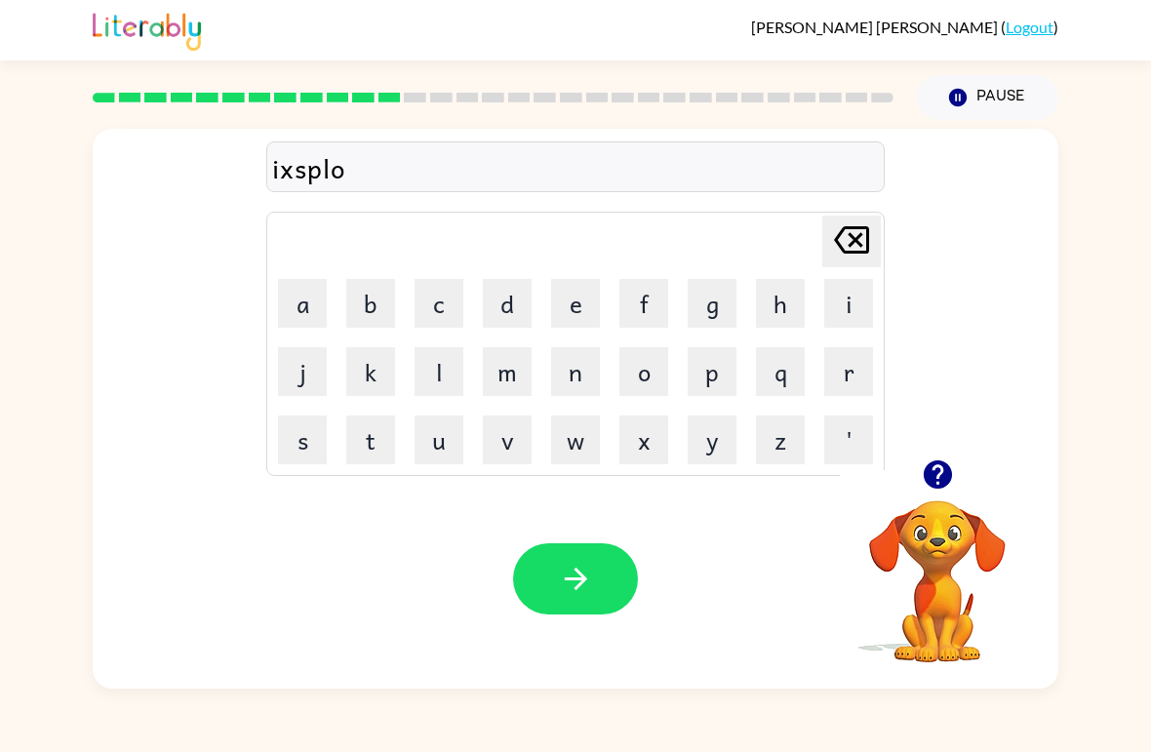
click at [511, 294] on button "d" at bounding box center [507, 303] width 49 height 49
click at [559, 581] on icon "button" at bounding box center [576, 579] width 34 height 34
click at [936, 495] on button "button" at bounding box center [938, 475] width 50 height 50
click at [291, 429] on button "s" at bounding box center [302, 440] width 49 height 49
click at [575, 438] on button "w" at bounding box center [575, 440] width 49 height 49
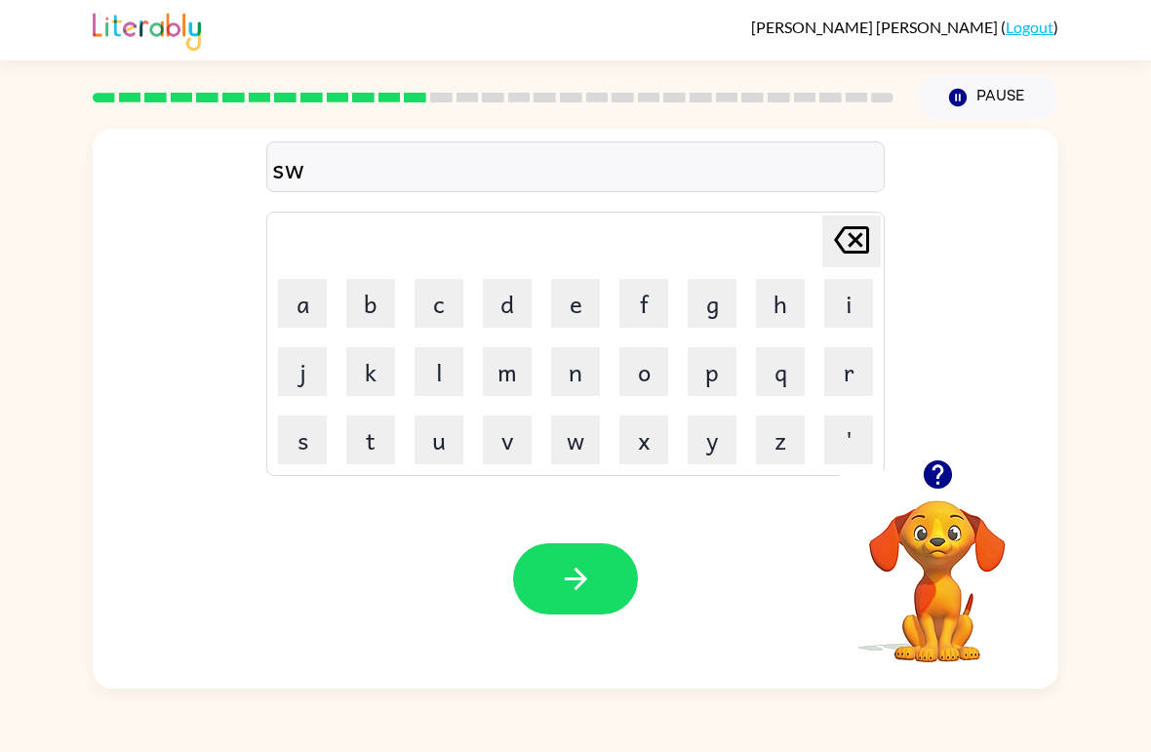
click at [574, 299] on button "e" at bounding box center [575, 303] width 49 height 49
click at [314, 282] on button "a" at bounding box center [302, 303] width 49 height 49
click at [370, 452] on button "t" at bounding box center [370, 440] width 49 height 49
click at [582, 395] on button "n" at bounding box center [575, 371] width 49 height 49
click at [575, 303] on button "e" at bounding box center [575, 303] width 49 height 49
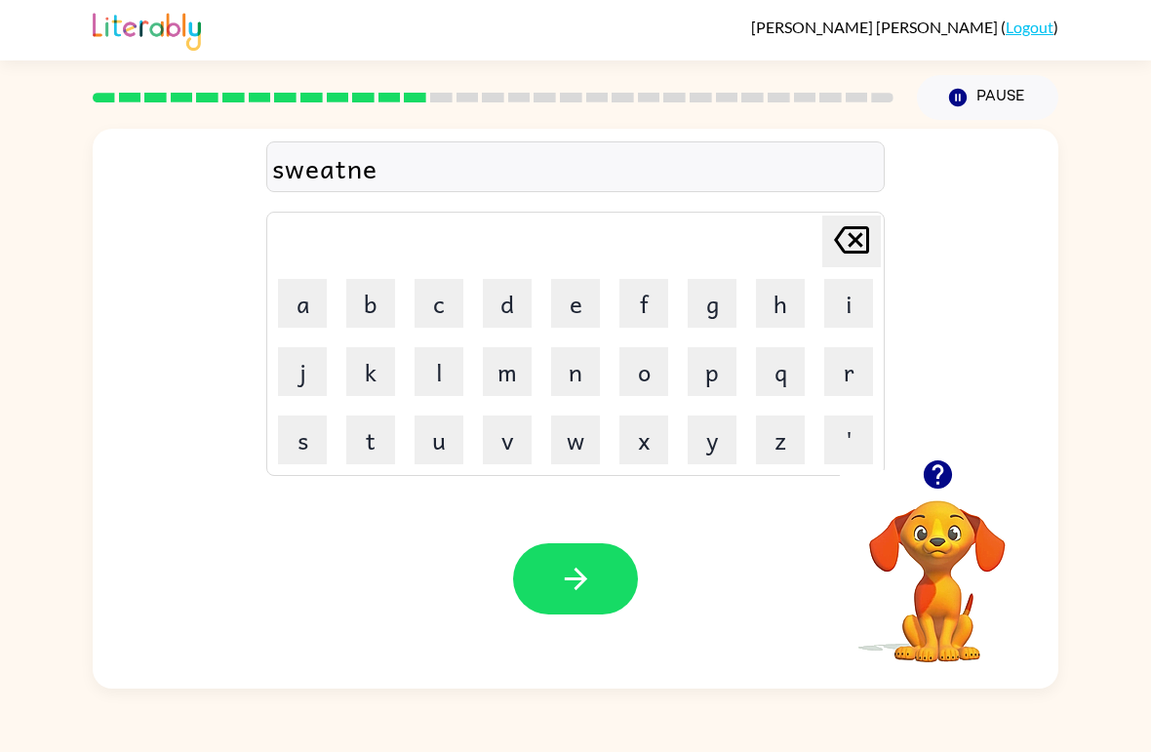
click at [289, 450] on button "s" at bounding box center [302, 440] width 49 height 49
click at [565, 569] on icon "button" at bounding box center [576, 579] width 34 height 34
click at [866, 300] on button "i" at bounding box center [848, 303] width 49 height 49
click at [843, 235] on icon "[PERSON_NAME] last character input" at bounding box center [851, 240] width 47 height 47
click at [770, 301] on button "h" at bounding box center [780, 303] width 49 height 49
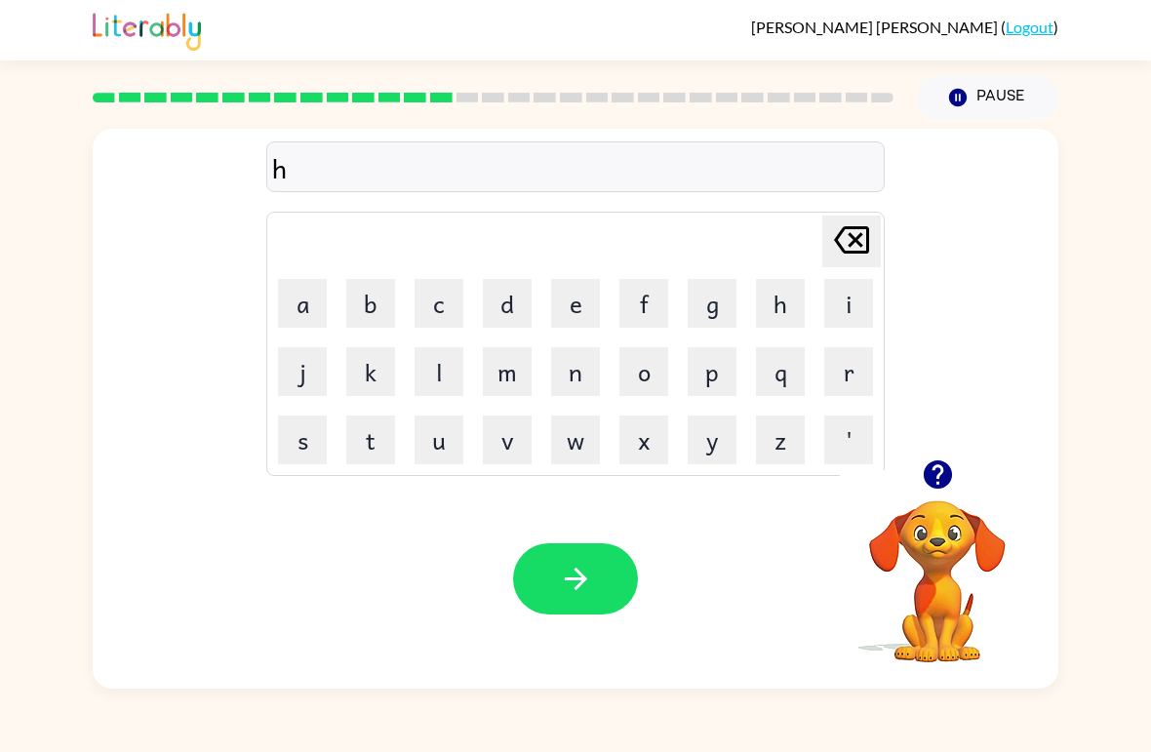
click at [850, 301] on button "i" at bounding box center [848, 303] width 49 height 49
click at [711, 361] on button "p" at bounding box center [712, 371] width 49 height 49
click at [642, 371] on button "o" at bounding box center [644, 371] width 49 height 49
click at [581, 565] on icon "button" at bounding box center [576, 579] width 34 height 34
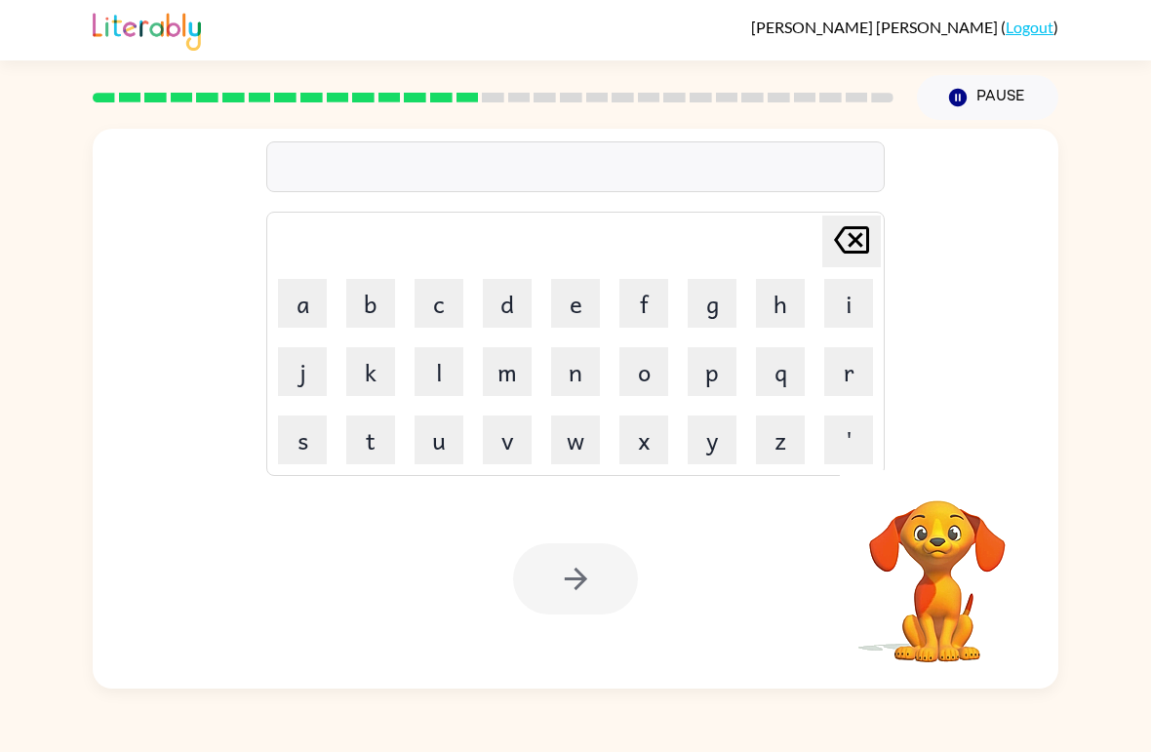
click at [960, 531] on video "Your browser must support playing .mp4 files to use Literably. Please try using…" at bounding box center [937, 567] width 195 height 195
click at [937, 621] on video "Your browser must support playing .mp4 files to use Literably. Please try using…" at bounding box center [937, 567] width 195 height 195
click at [510, 566] on div "Your browser must support playing .mp4 files to use Literably. Please try using…" at bounding box center [576, 579] width 966 height 220
click at [509, 565] on div "Your browser must support playing .mp4 files to use Literably. Please try using…" at bounding box center [576, 579] width 966 height 220
click at [566, 571] on div at bounding box center [575, 578] width 125 height 71
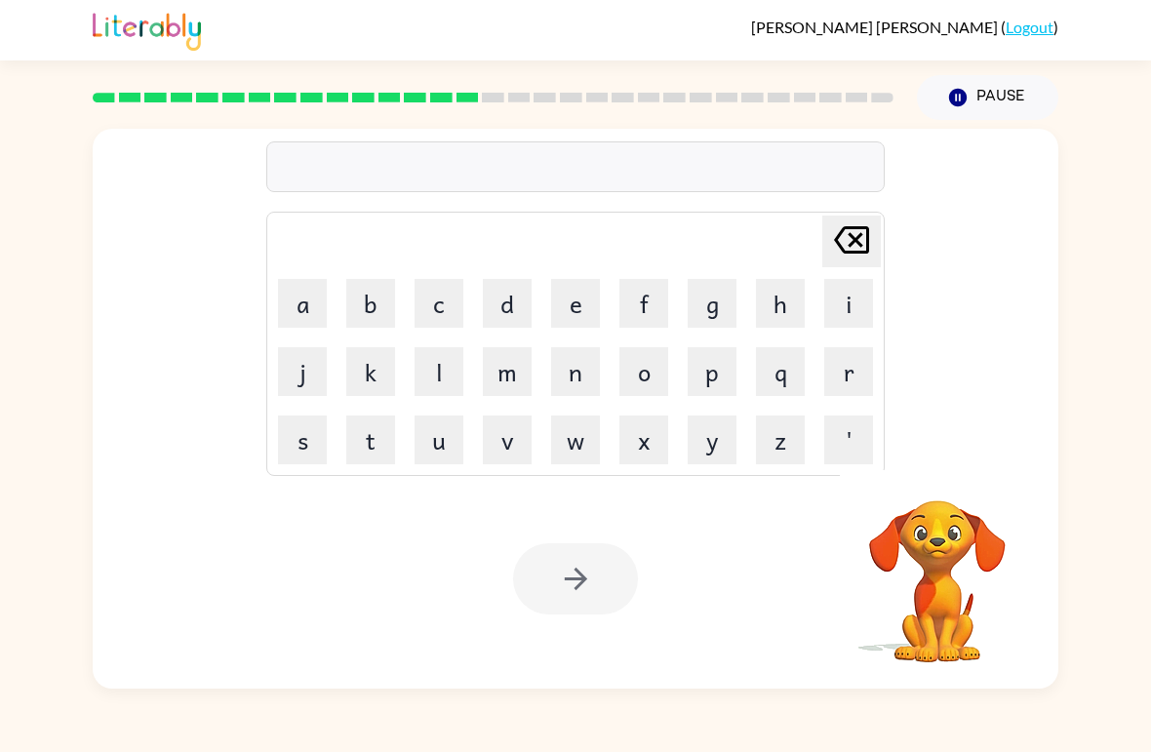
click at [582, 587] on div at bounding box center [575, 578] width 125 height 71
click at [298, 297] on button "a" at bounding box center [302, 303] width 49 height 49
click at [358, 363] on button "k" at bounding box center [370, 371] width 49 height 49
click at [856, 226] on icon "[PERSON_NAME] last character input" at bounding box center [851, 240] width 47 height 47
click at [854, 238] on icon at bounding box center [851, 239] width 35 height 27
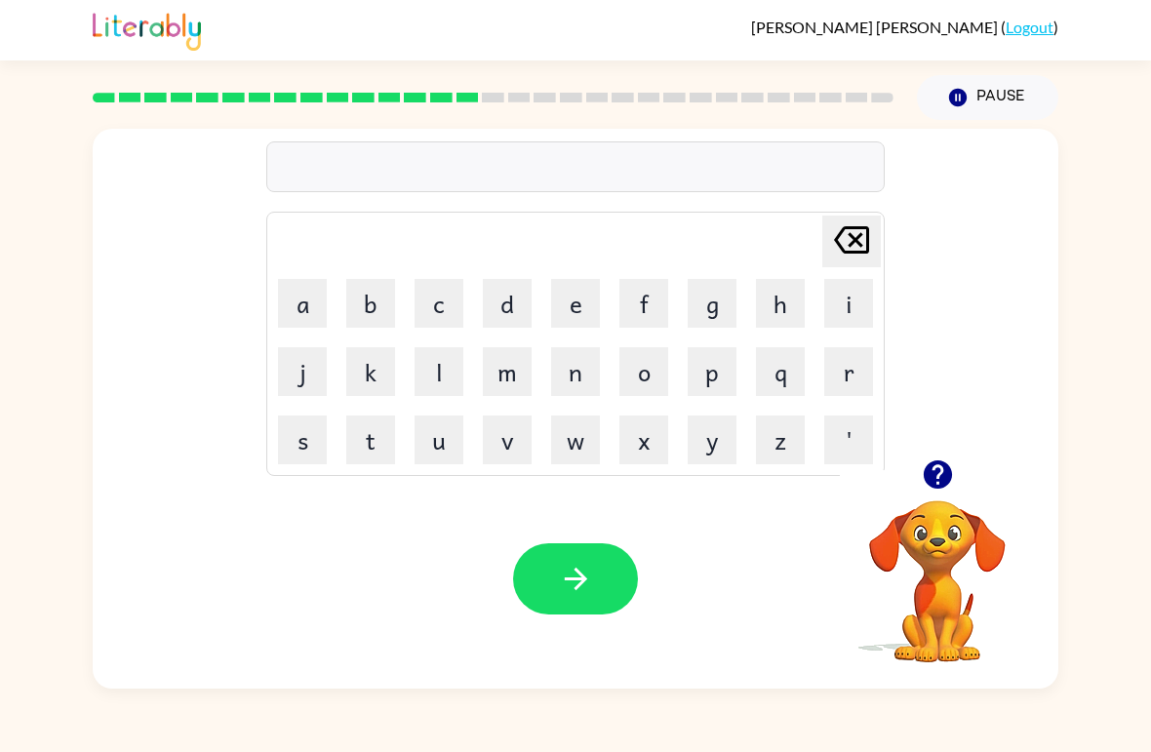
click at [633, 294] on button "f" at bounding box center [644, 303] width 49 height 49
click at [642, 374] on button "o" at bounding box center [644, 371] width 49 height 49
click at [864, 372] on button "r" at bounding box center [848, 371] width 49 height 49
click at [446, 317] on button "c" at bounding box center [439, 303] width 49 height 49
click at [368, 369] on button "k" at bounding box center [370, 371] width 49 height 49
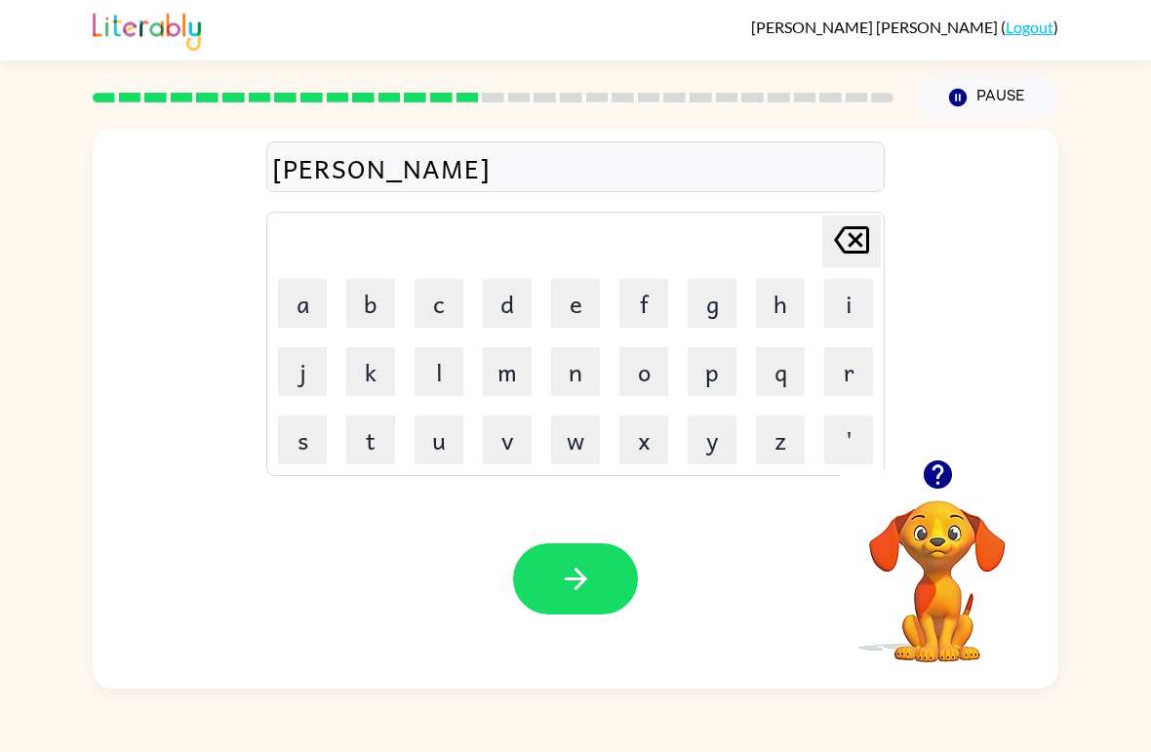
click at [836, 245] on icon "[PERSON_NAME] last character input" at bounding box center [851, 240] width 47 height 47
click at [373, 372] on button "k" at bounding box center [370, 371] width 49 height 49
click at [554, 544] on button "button" at bounding box center [575, 578] width 125 height 71
click at [569, 433] on button "w" at bounding box center [575, 440] width 49 height 49
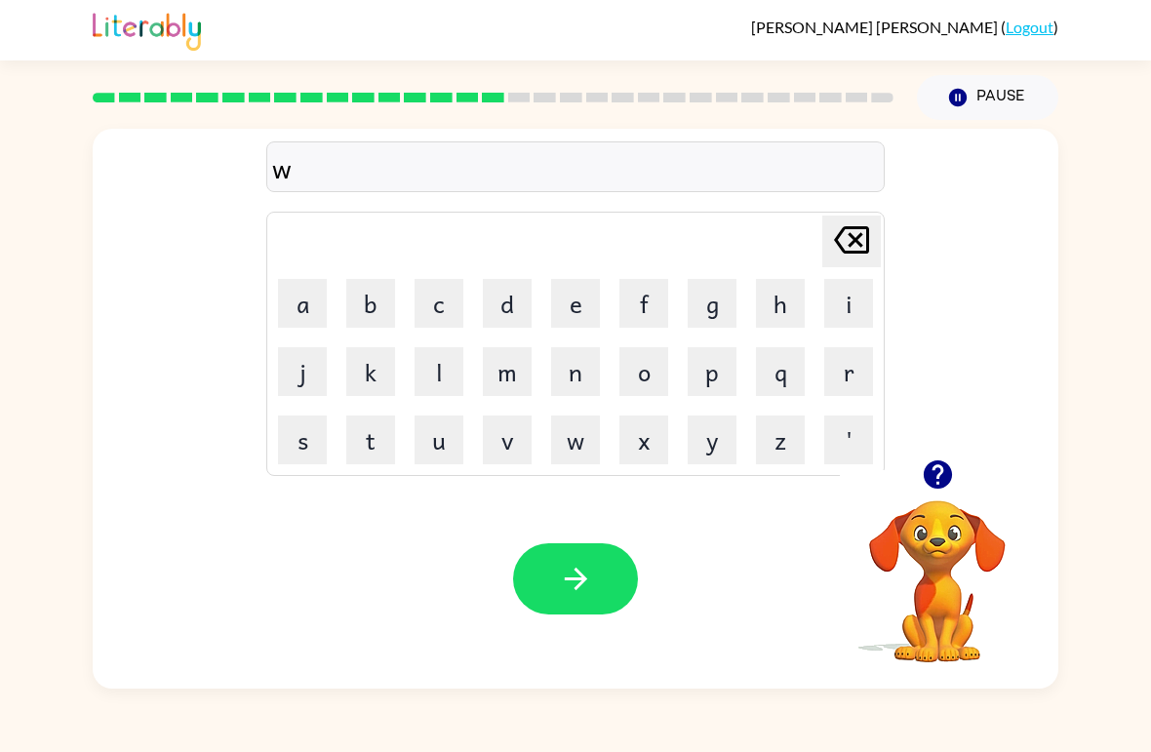
click at [561, 287] on button "e" at bounding box center [575, 303] width 49 height 49
click at [362, 289] on button "b" at bounding box center [370, 303] width 49 height 49
click at [551, 565] on button "button" at bounding box center [575, 578] width 125 height 71
click at [310, 436] on button "s" at bounding box center [302, 440] width 49 height 49
click at [421, 365] on button "l" at bounding box center [439, 371] width 49 height 49
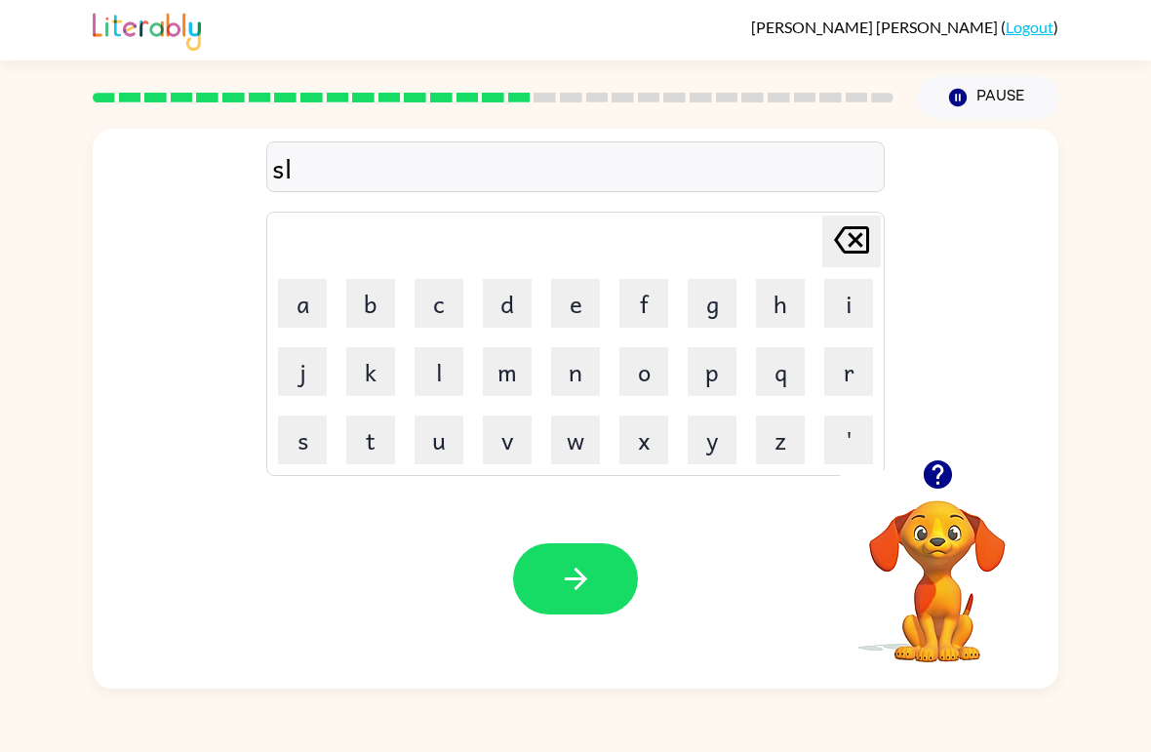
click at [555, 293] on button "e" at bounding box center [575, 303] width 49 height 49
click at [712, 371] on button "p" at bounding box center [712, 371] width 49 height 49
click at [367, 451] on button "t" at bounding box center [370, 440] width 49 height 49
click at [584, 598] on button "button" at bounding box center [575, 578] width 125 height 71
click at [777, 294] on button "h" at bounding box center [780, 303] width 49 height 49
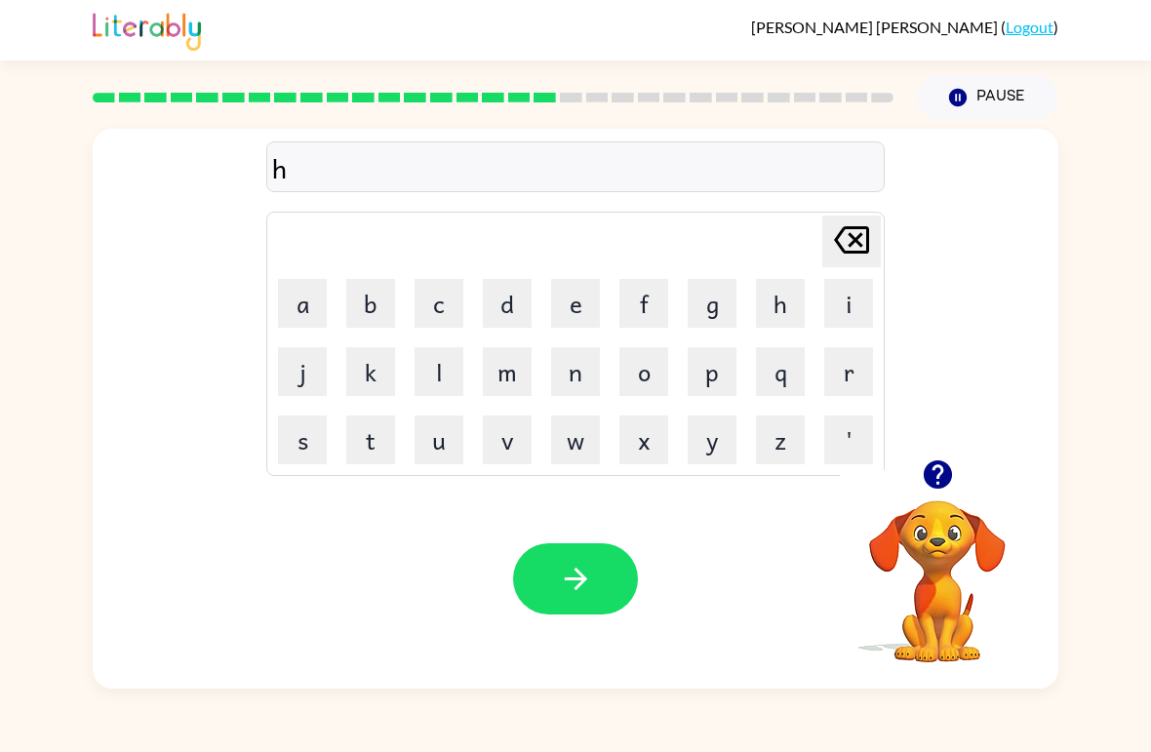
click at [304, 301] on button "a" at bounding box center [302, 303] width 49 height 49
click at [853, 364] on button "r" at bounding box center [848, 371] width 49 height 49
click at [491, 299] on button "d" at bounding box center [507, 303] width 49 height 49
click at [573, 582] on icon "button" at bounding box center [576, 579] width 34 height 34
click at [855, 368] on button "r" at bounding box center [848, 371] width 49 height 49
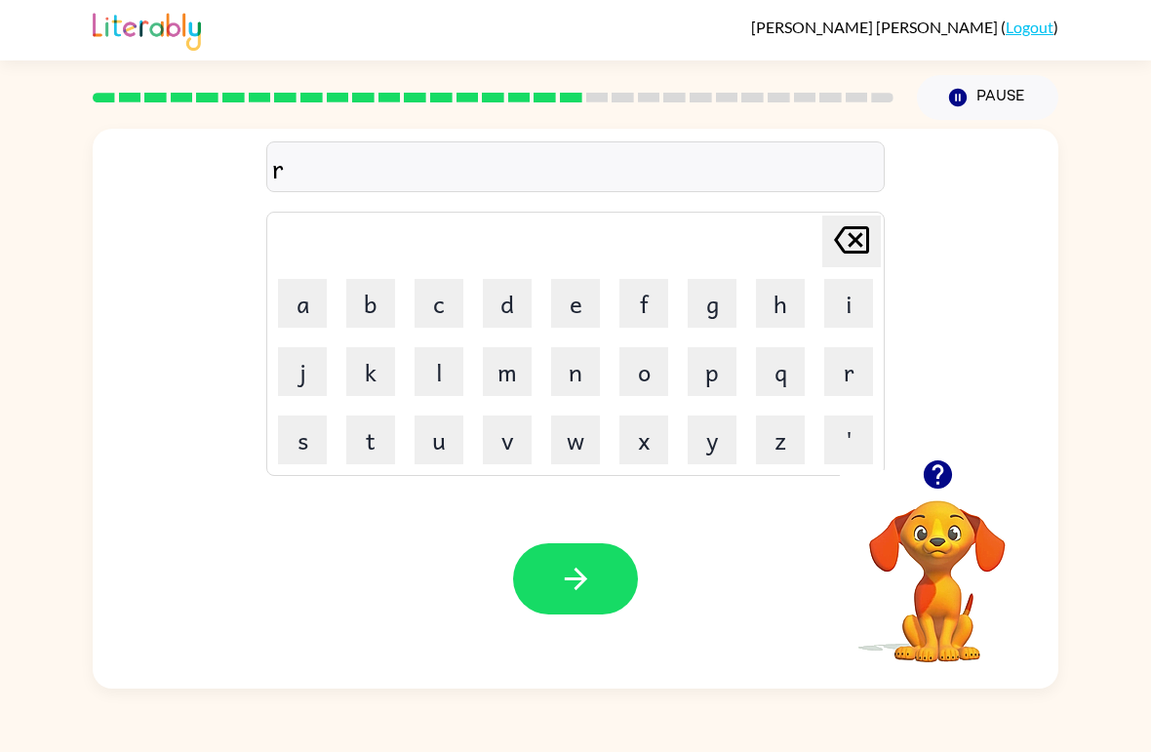
click at [629, 372] on button "o" at bounding box center [644, 371] width 49 height 49
click at [511, 294] on button "d" at bounding box center [507, 303] width 49 height 49
click at [566, 575] on icon "button" at bounding box center [576, 579] width 34 height 34
click at [846, 373] on button "r" at bounding box center [848, 371] width 49 height 49
click at [568, 291] on button "e" at bounding box center [575, 303] width 49 height 49
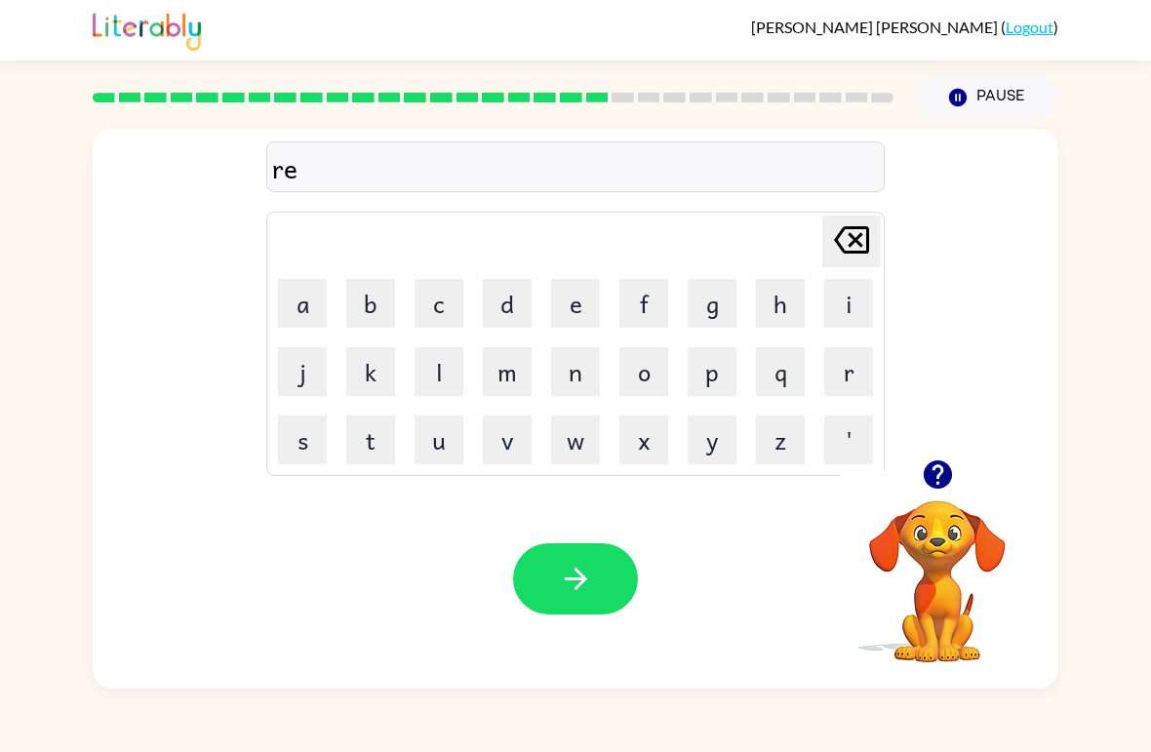
click at [305, 433] on button "s" at bounding box center [302, 440] width 49 height 49
click at [367, 457] on button "t" at bounding box center [370, 440] width 49 height 49
click at [834, 294] on button "i" at bounding box center [848, 303] width 49 height 49
click at [499, 301] on button "d" at bounding box center [507, 303] width 49 height 49
click at [559, 561] on button "button" at bounding box center [575, 578] width 125 height 71
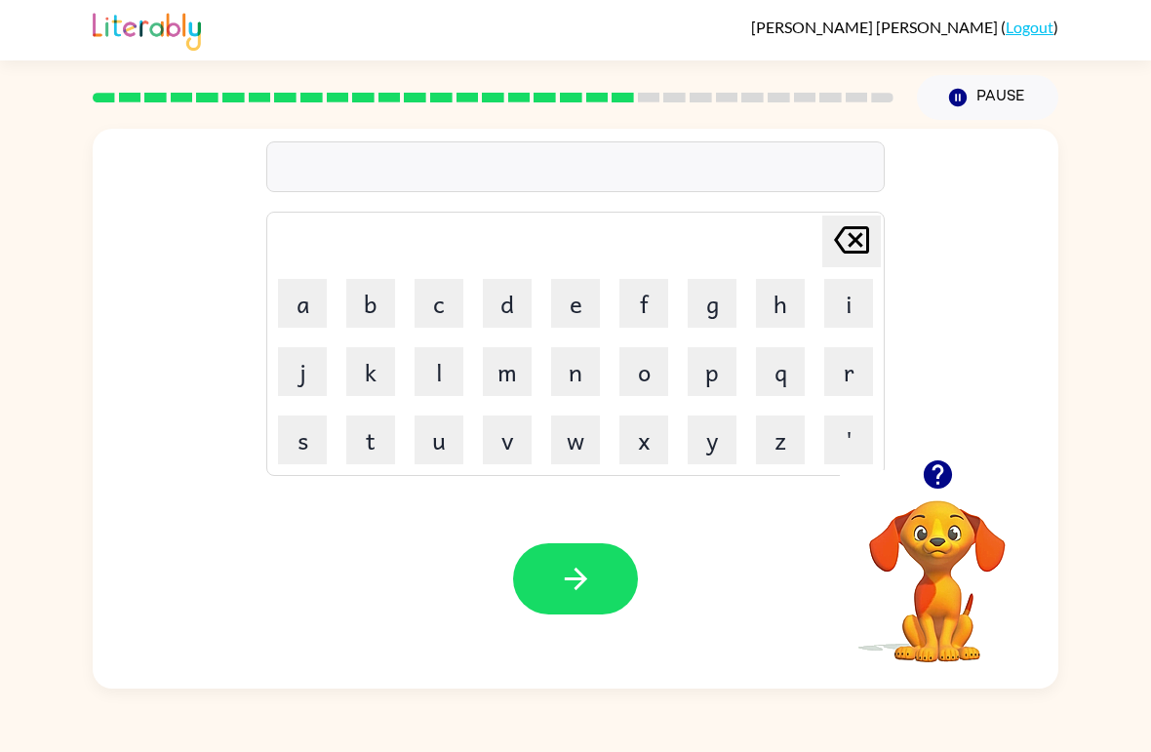
click at [562, 441] on button "w" at bounding box center [575, 440] width 49 height 49
click at [310, 285] on button "a" at bounding box center [302, 303] width 49 height 49
click at [378, 377] on button "k" at bounding box center [370, 371] width 49 height 49
click at [569, 285] on button "e" at bounding box center [575, 303] width 49 height 49
click at [571, 591] on icon "button" at bounding box center [576, 579] width 34 height 34
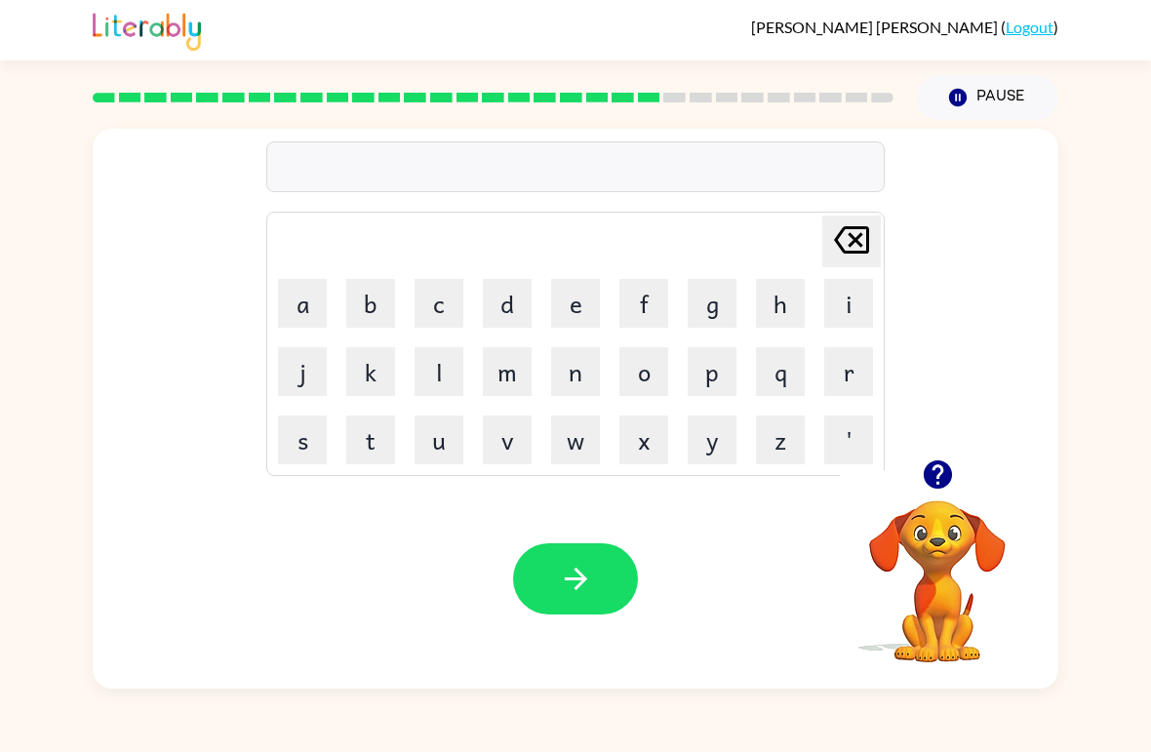
click at [298, 423] on button "s" at bounding box center [302, 440] width 49 height 49
click at [576, 366] on button "n" at bounding box center [575, 371] width 49 height 49
click at [628, 378] on button "o" at bounding box center [644, 371] width 49 height 49
click at [575, 443] on button "w" at bounding box center [575, 440] width 49 height 49
click at [505, 367] on button "m" at bounding box center [507, 371] width 49 height 49
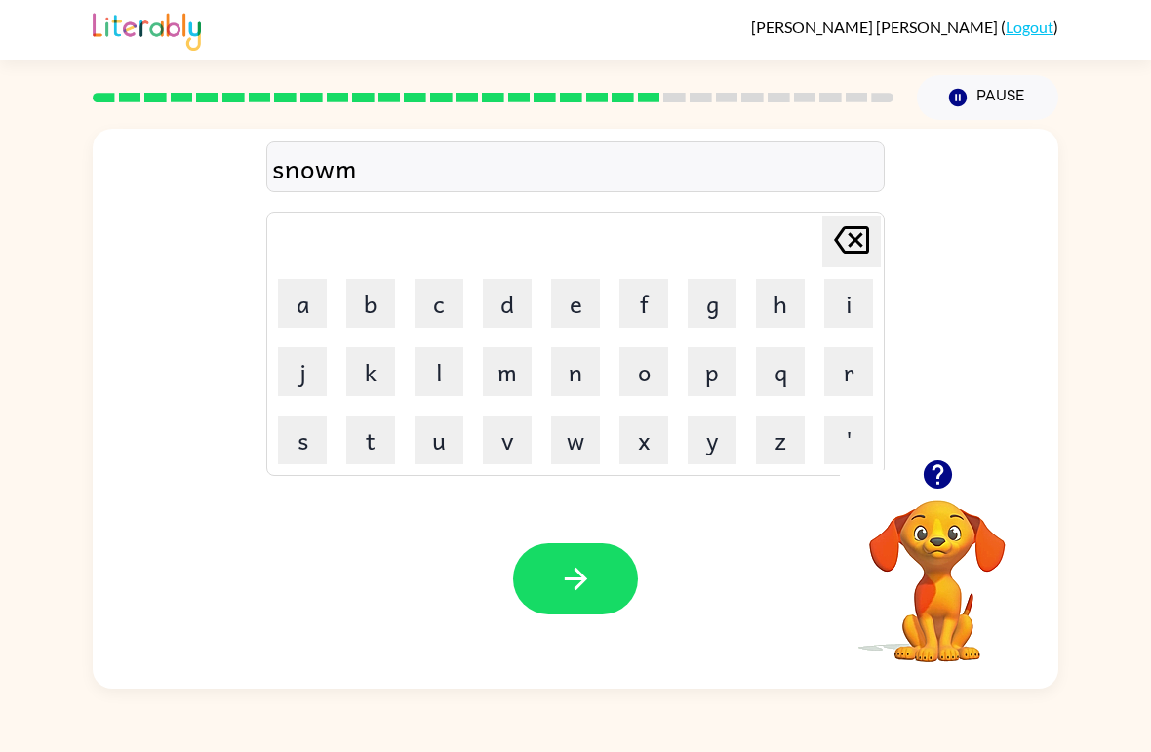
click at [297, 301] on button "a" at bounding box center [302, 303] width 49 height 49
click at [585, 377] on button "n" at bounding box center [575, 371] width 49 height 49
click at [557, 578] on button "button" at bounding box center [575, 578] width 125 height 71
click at [581, 441] on button "w" at bounding box center [575, 440] width 49 height 49
click at [850, 302] on button "i" at bounding box center [848, 303] width 49 height 49
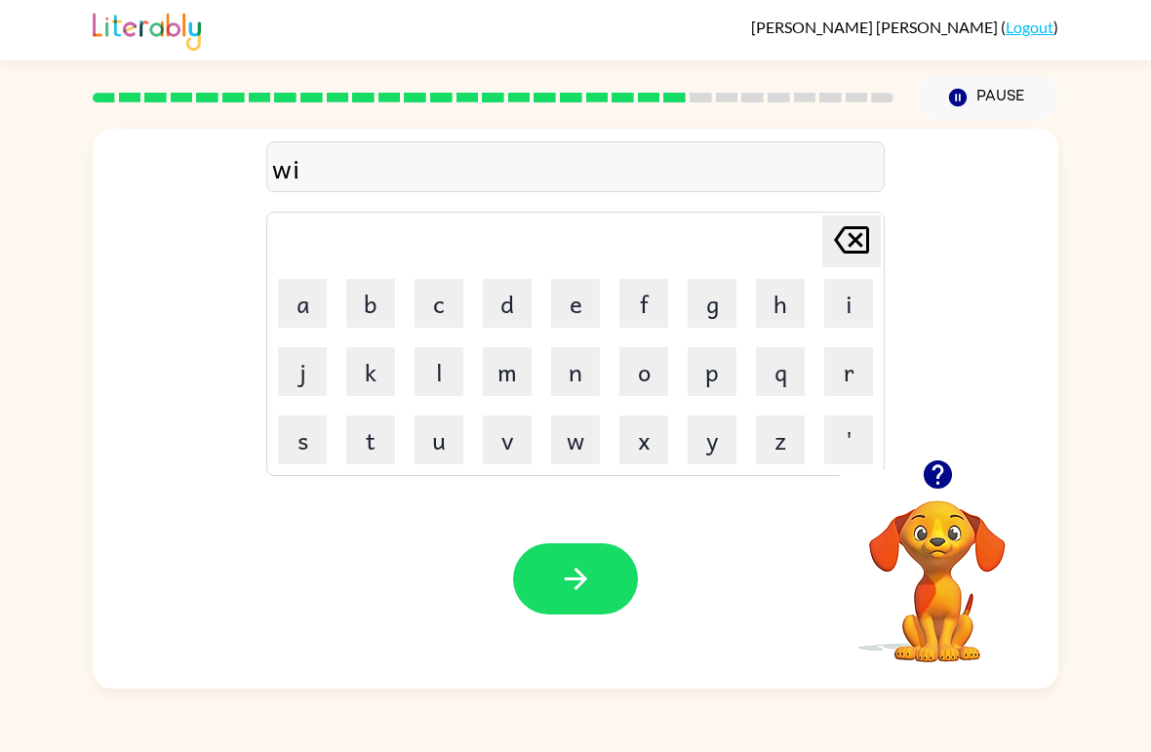
click at [578, 376] on button "n" at bounding box center [575, 371] width 49 height 49
click at [386, 444] on button "t" at bounding box center [370, 440] width 49 height 49
click at [566, 287] on button "e" at bounding box center [575, 303] width 49 height 49
click at [861, 374] on button "r" at bounding box center [848, 371] width 49 height 49
click at [541, 555] on button "button" at bounding box center [575, 578] width 125 height 71
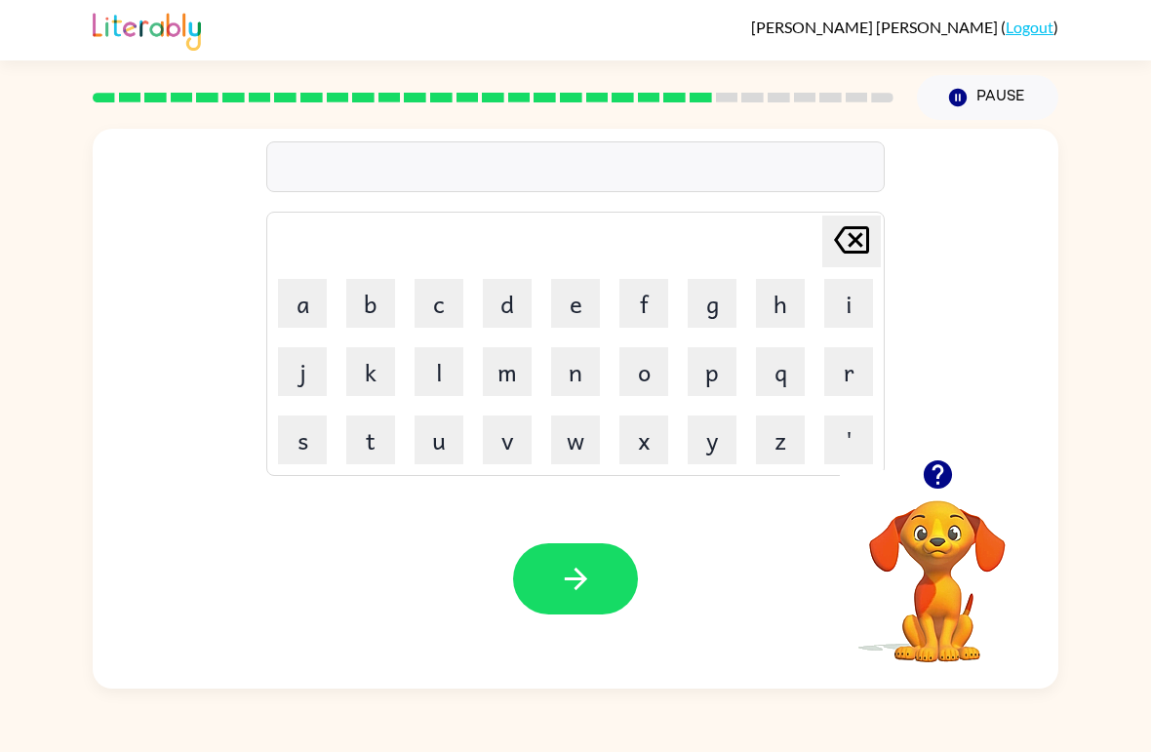
click at [434, 316] on button "c" at bounding box center [439, 303] width 49 height 49
click at [798, 295] on button "h" at bounding box center [780, 303] width 49 height 49
click at [567, 299] on button "e" at bounding box center [575, 303] width 49 height 49
click at [282, 442] on button "s" at bounding box center [302, 440] width 49 height 49
click at [371, 446] on button "t" at bounding box center [370, 440] width 49 height 49
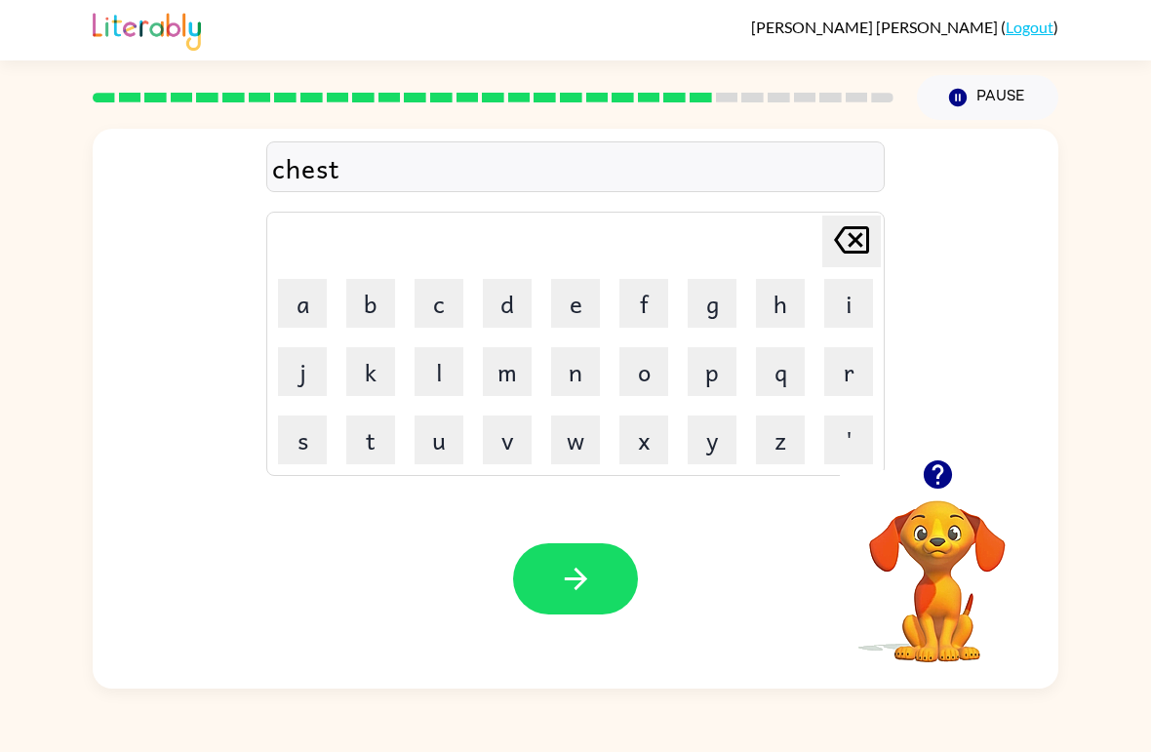
click at [562, 554] on button "button" at bounding box center [575, 578] width 125 height 71
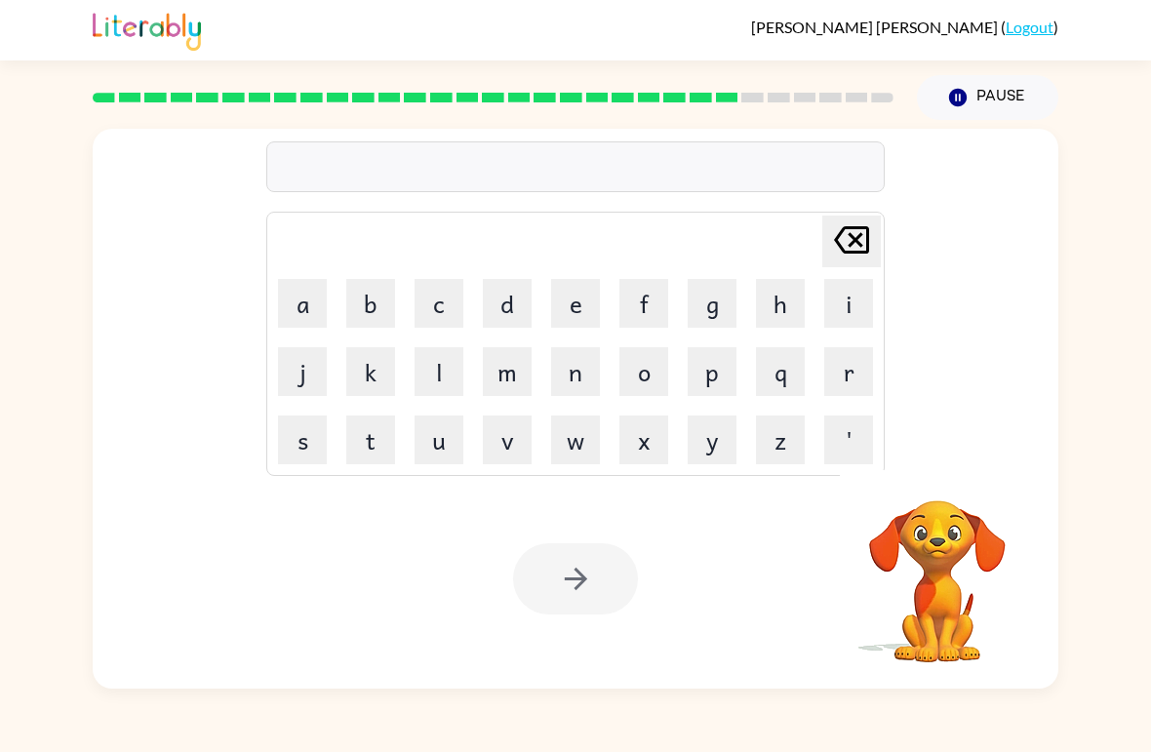
click at [302, 448] on button "s" at bounding box center [302, 440] width 49 height 49
click at [430, 446] on button "u" at bounding box center [439, 440] width 49 height 49
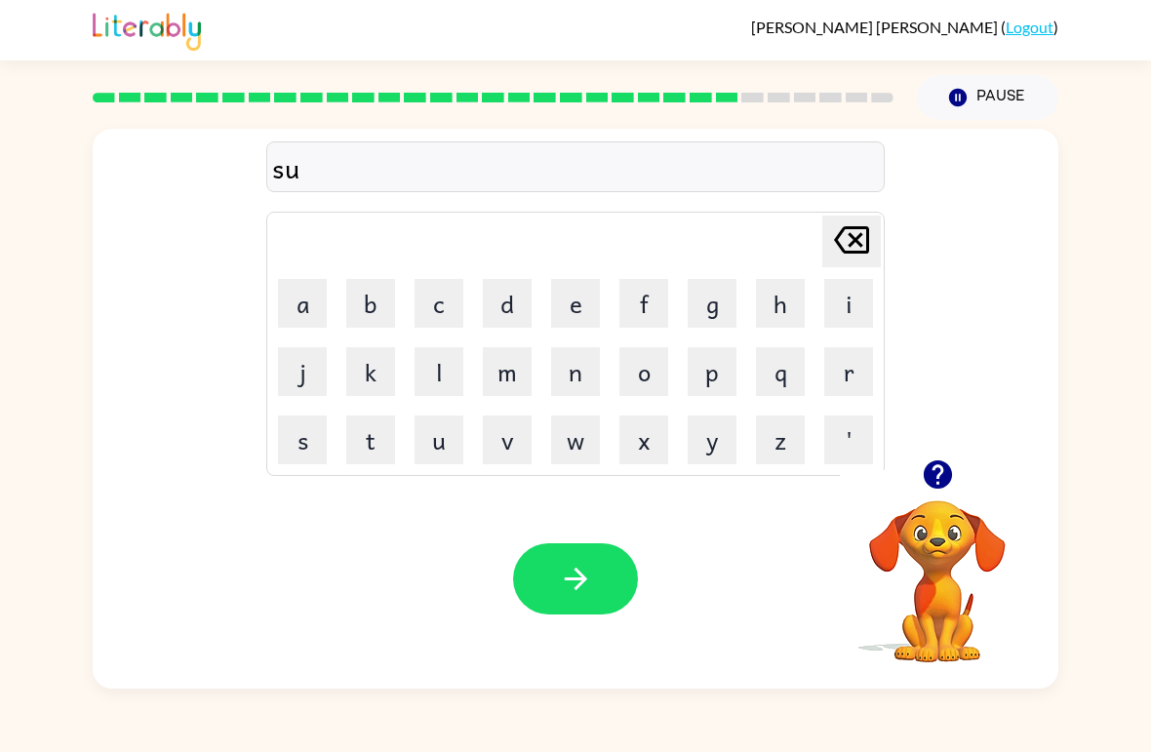
click at [371, 438] on button "t" at bounding box center [370, 440] width 49 height 49
click at [587, 303] on button "e" at bounding box center [575, 303] width 49 height 49
click at [575, 370] on button "n" at bounding box center [575, 371] width 49 height 49
click at [861, 235] on icon at bounding box center [851, 239] width 35 height 27
click at [830, 209] on div "sute Delete Delete last character input a b c d e f g h i j k l m n o p q r s t…" at bounding box center [575, 294] width 619 height 364
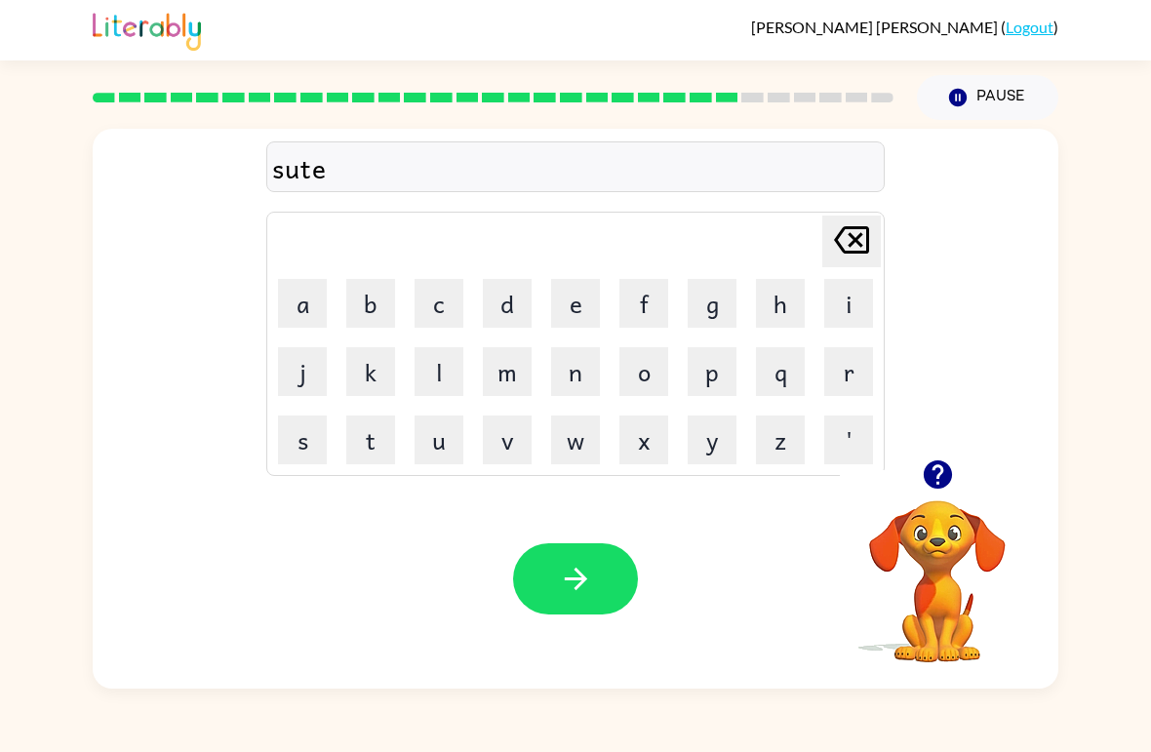
click at [876, 241] on button "[PERSON_NAME] last character input" at bounding box center [851, 242] width 59 height 52
click at [856, 293] on button "i" at bounding box center [848, 303] width 49 height 49
click at [597, 366] on button "n" at bounding box center [575, 371] width 49 height 49
click at [587, 594] on icon "button" at bounding box center [576, 579] width 34 height 34
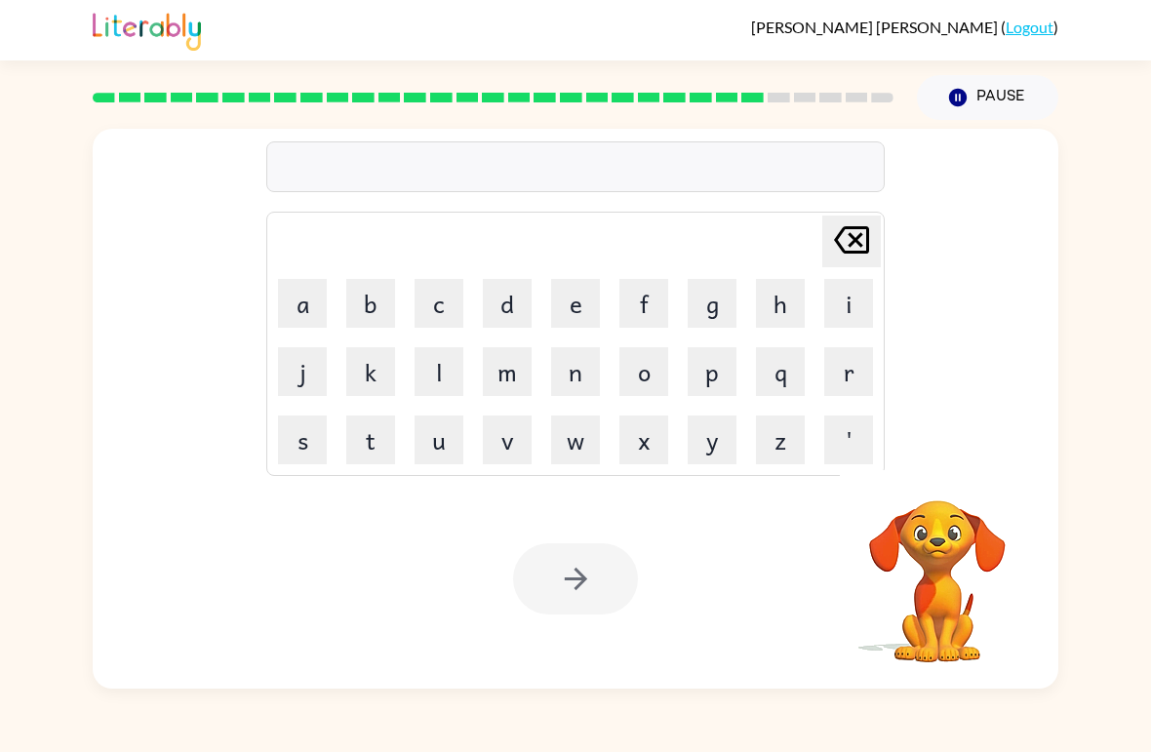
click at [435, 295] on button "c" at bounding box center [439, 303] width 49 height 49
click at [638, 377] on button "o" at bounding box center [644, 371] width 49 height 49
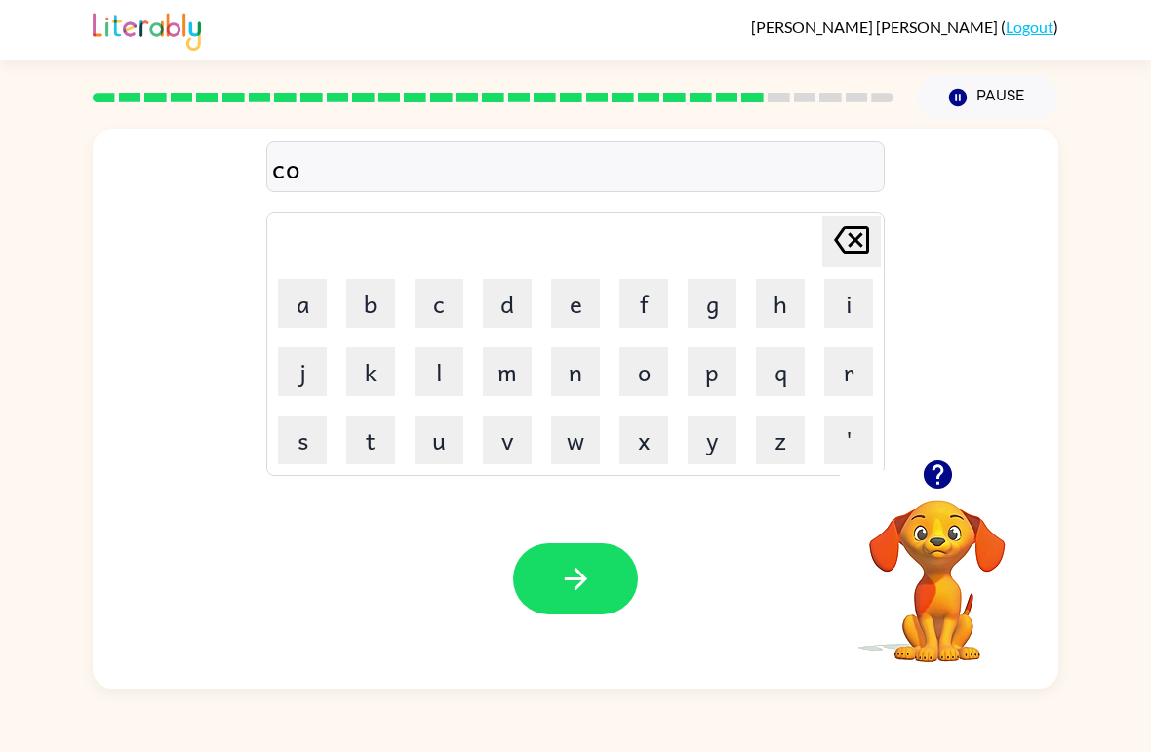
click at [574, 374] on button "n" at bounding box center [575, 371] width 49 height 49
click at [574, 310] on button "e" at bounding box center [575, 303] width 49 height 49
click at [564, 572] on icon "button" at bounding box center [576, 579] width 34 height 34
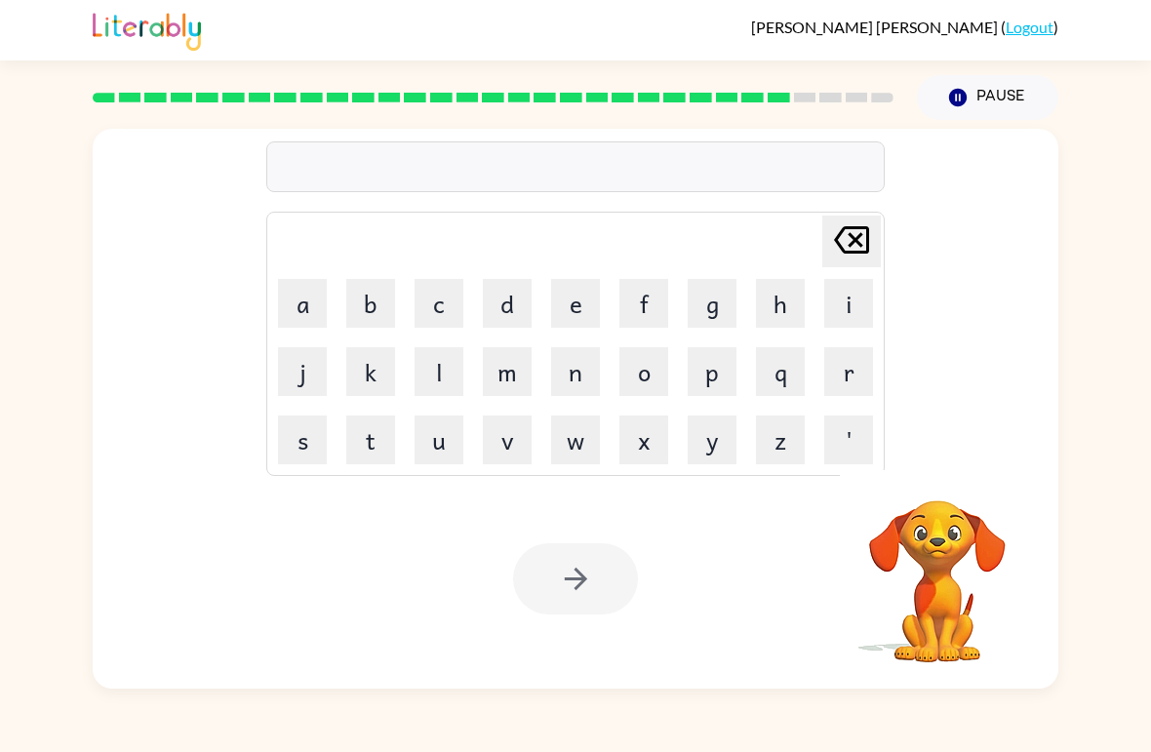
click at [423, 315] on button "c" at bounding box center [439, 303] width 49 height 49
click at [776, 307] on button "h" at bounding box center [780, 303] width 49 height 49
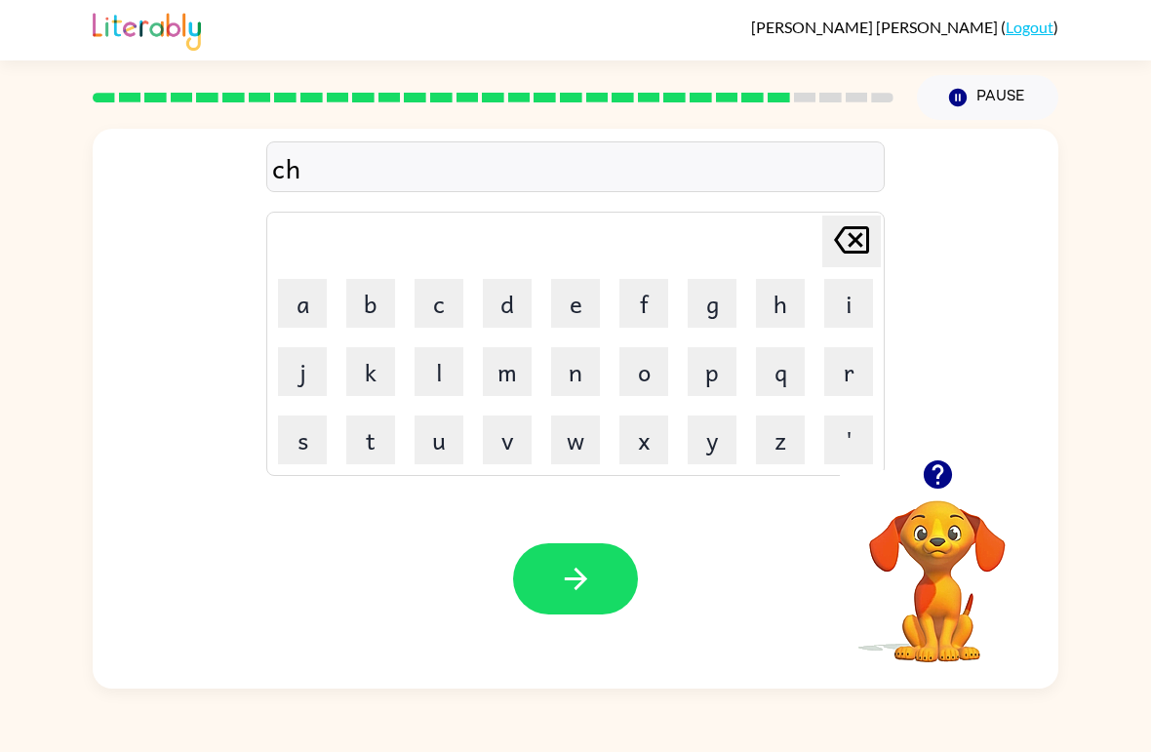
click at [318, 321] on button "a" at bounding box center [302, 303] width 49 height 49
click at [577, 383] on button "n" at bounding box center [575, 371] width 49 height 49
click at [572, 298] on button "e" at bounding box center [575, 303] width 49 height 49
click at [564, 568] on icon "button" at bounding box center [576, 579] width 34 height 34
click at [298, 455] on button "s" at bounding box center [302, 440] width 49 height 49
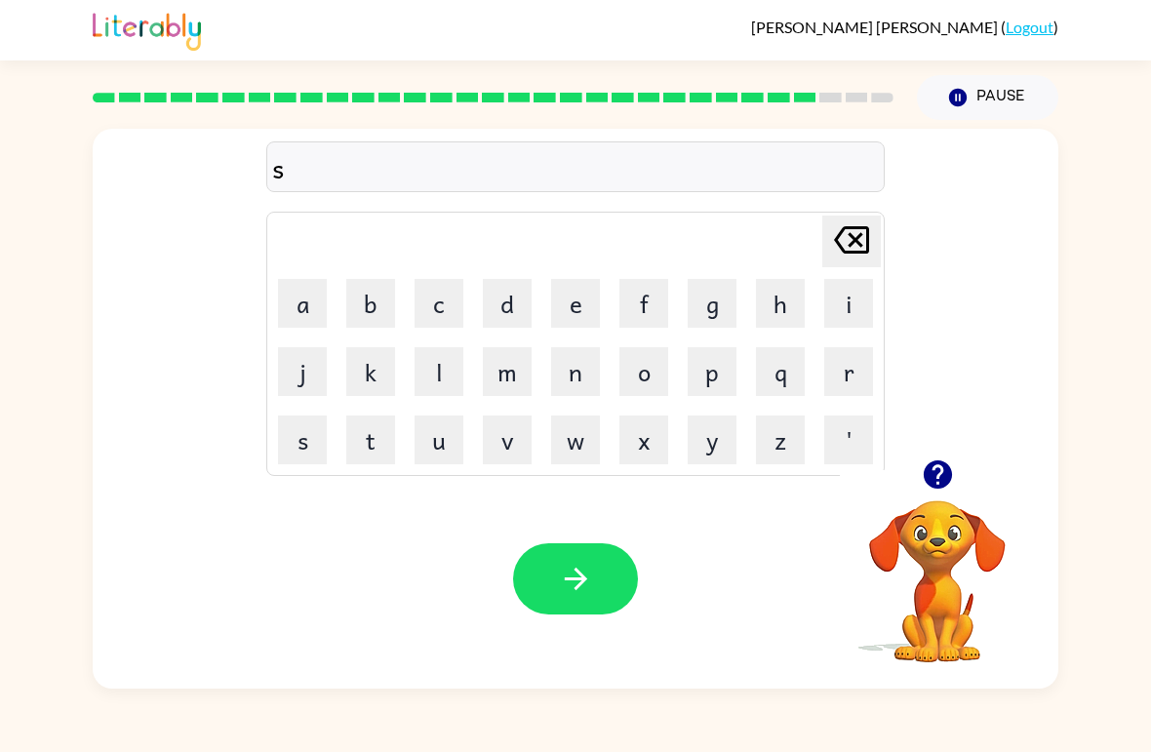
click at [772, 282] on button "h" at bounding box center [780, 303] width 49 height 49
click at [448, 438] on button "u" at bounding box center [439, 440] width 49 height 49
click at [366, 440] on button "t" at bounding box center [370, 440] width 49 height 49
click at [569, 585] on icon "button" at bounding box center [576, 579] width 34 height 34
click at [353, 450] on button "t" at bounding box center [370, 440] width 49 height 49
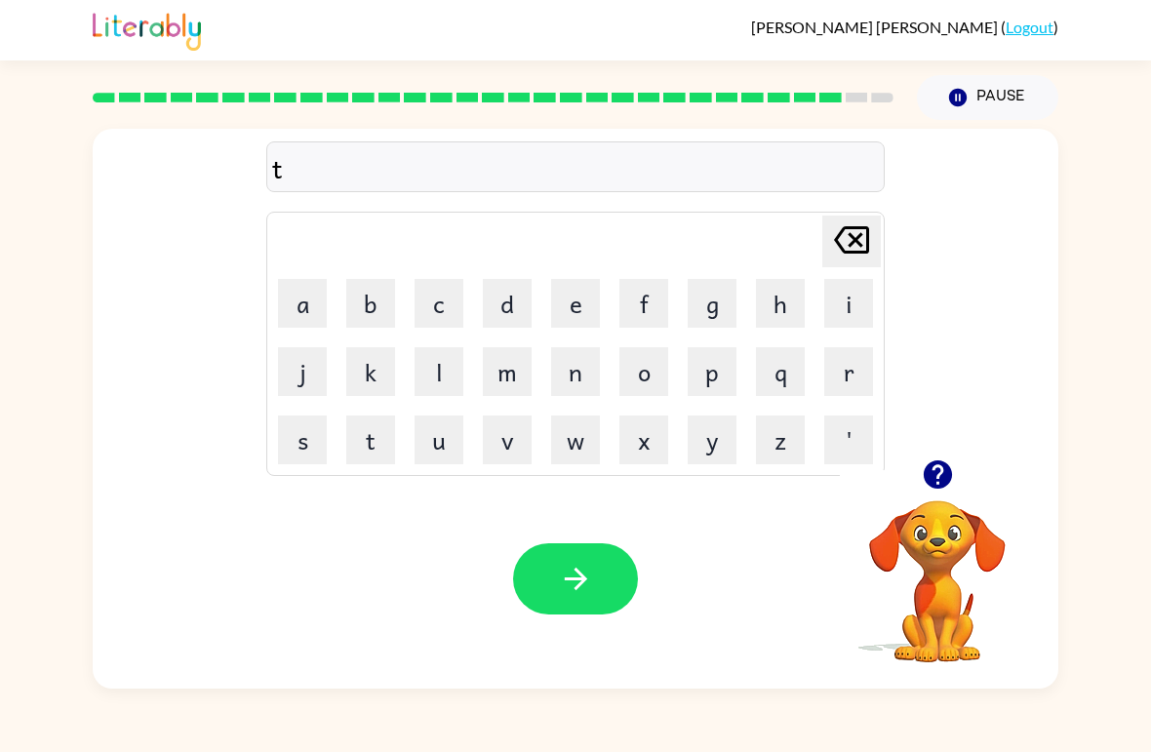
click at [770, 294] on button "h" at bounding box center [780, 303] width 49 height 49
click at [437, 448] on button "u" at bounding box center [439, 440] width 49 height 49
click at [848, 362] on button "r" at bounding box center [848, 371] width 49 height 49
click at [295, 450] on button "s" at bounding box center [302, 440] width 49 height 49
click at [358, 446] on button "t" at bounding box center [370, 440] width 49 height 49
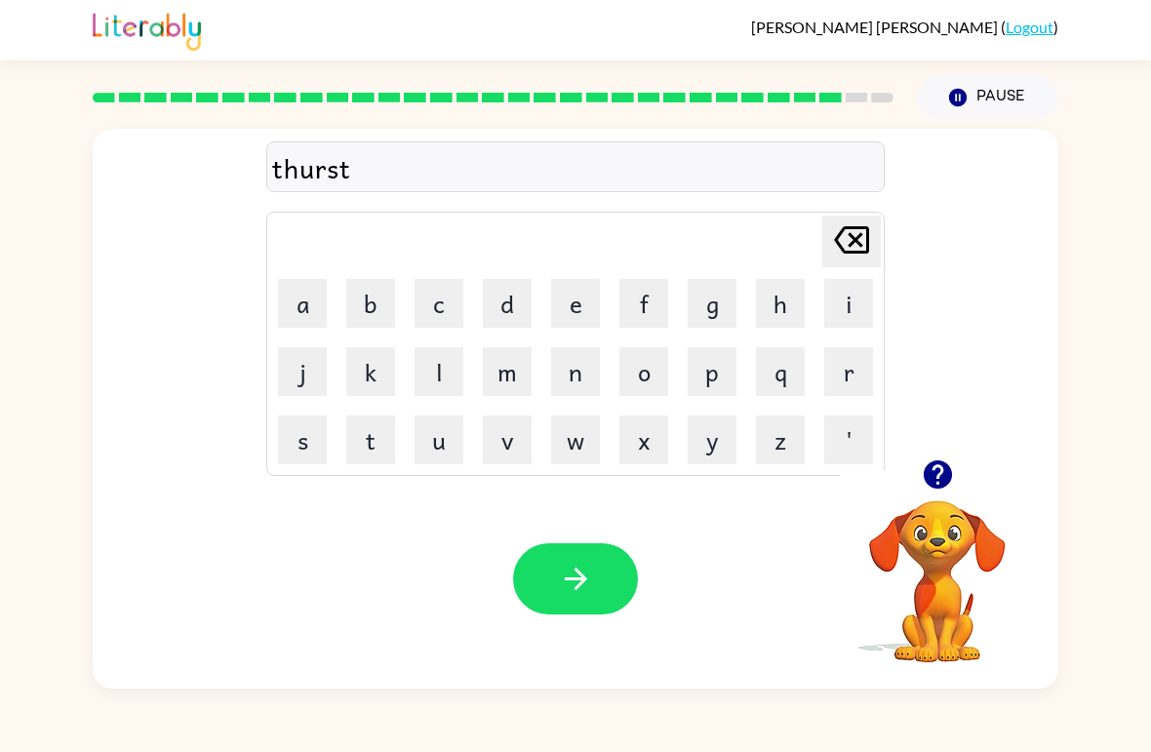
click at [591, 582] on icon "button" at bounding box center [576, 579] width 34 height 34
click at [846, 368] on button "r" at bounding box center [848, 371] width 49 height 49
click at [867, 295] on button "i" at bounding box center [848, 303] width 49 height 49
click at [731, 385] on button "p" at bounding box center [712, 371] width 49 height 49
click at [603, 284] on td "e" at bounding box center [575, 303] width 66 height 66
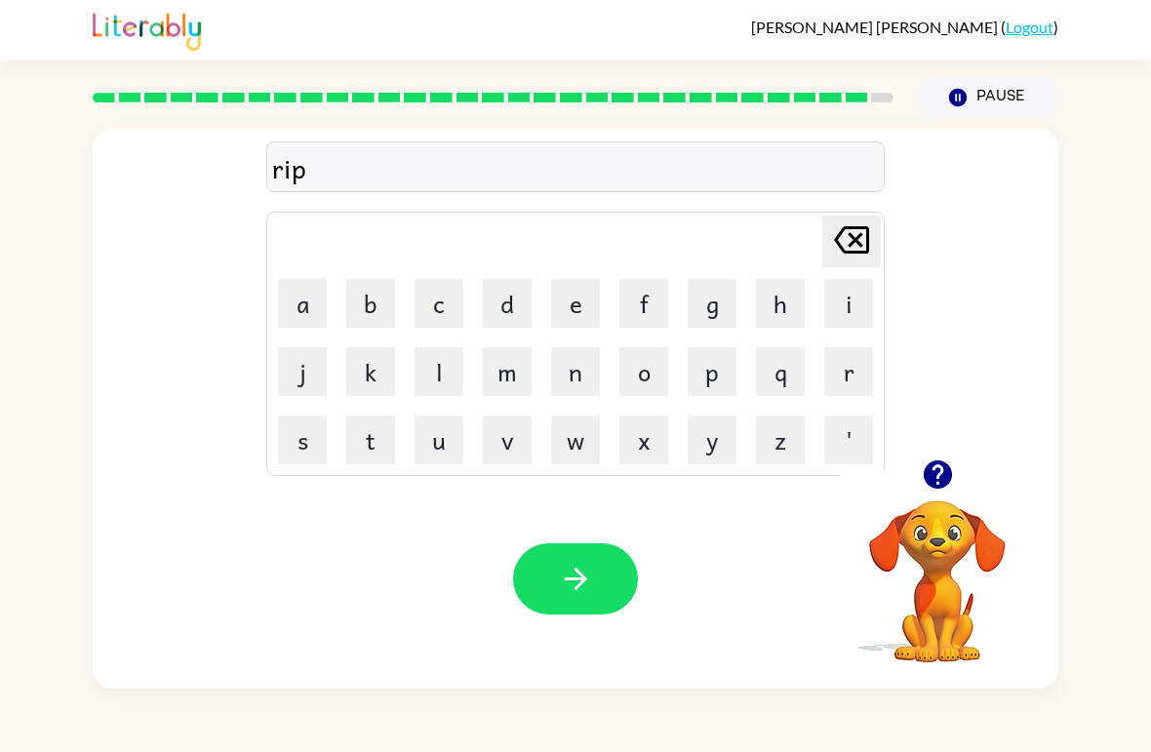
click at [574, 294] on button "e" at bounding box center [575, 303] width 49 height 49
click at [578, 570] on icon "button" at bounding box center [576, 579] width 34 height 34
